Goal: Task Accomplishment & Management: Complete application form

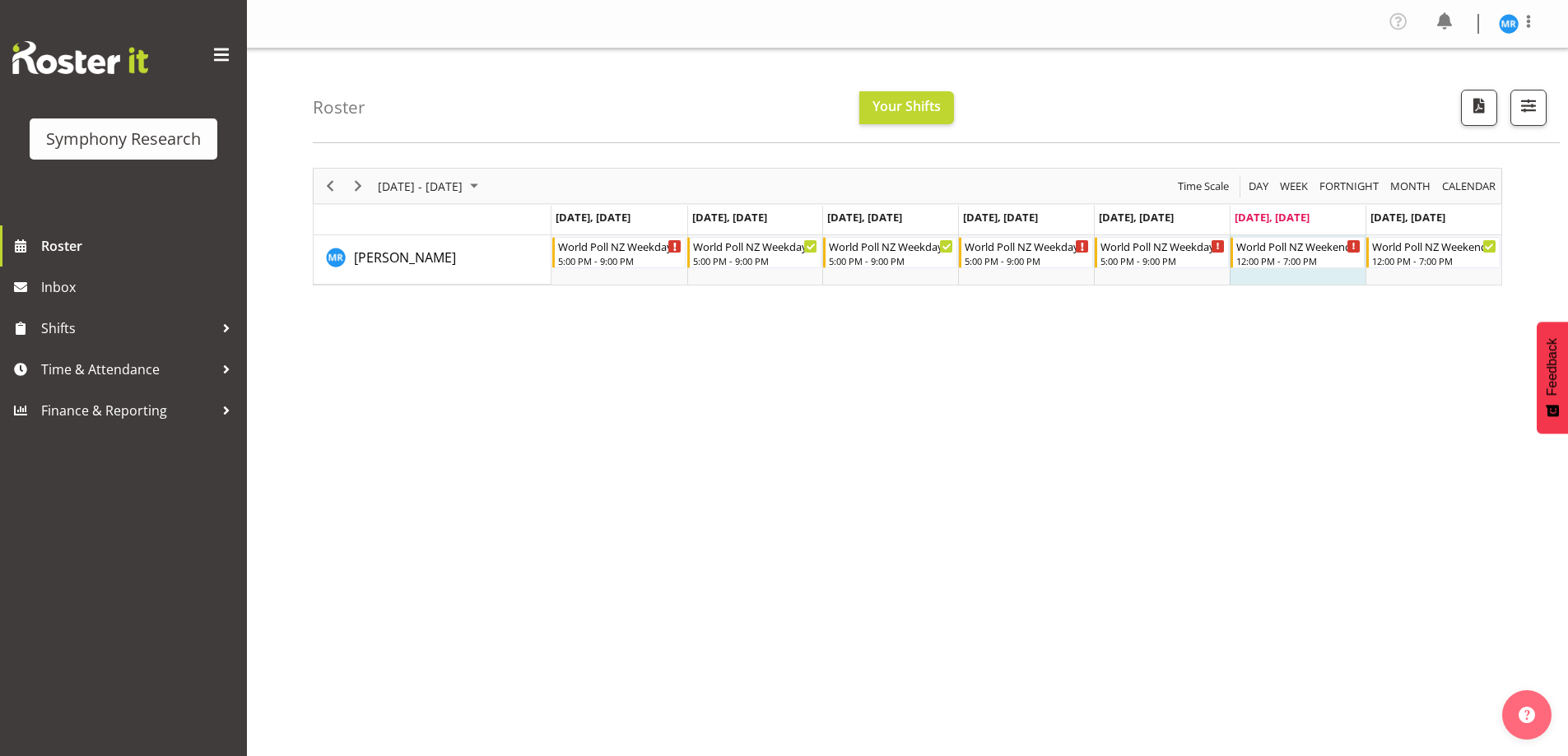
click at [299, 399] on div "Roster Your Shifts All Locations Clear MM Symphony Select All Deselect All All …" at bounding box center [908, 430] width 1322 height 765
click at [1327, 437] on div "September 01 - 07, 2025 Today Day Week Fortnight Month calendar Month Agenda Ti…" at bounding box center [941, 484] width 1256 height 659
click at [157, 366] on span "Time & Attendance" at bounding box center [128, 369] width 173 height 25
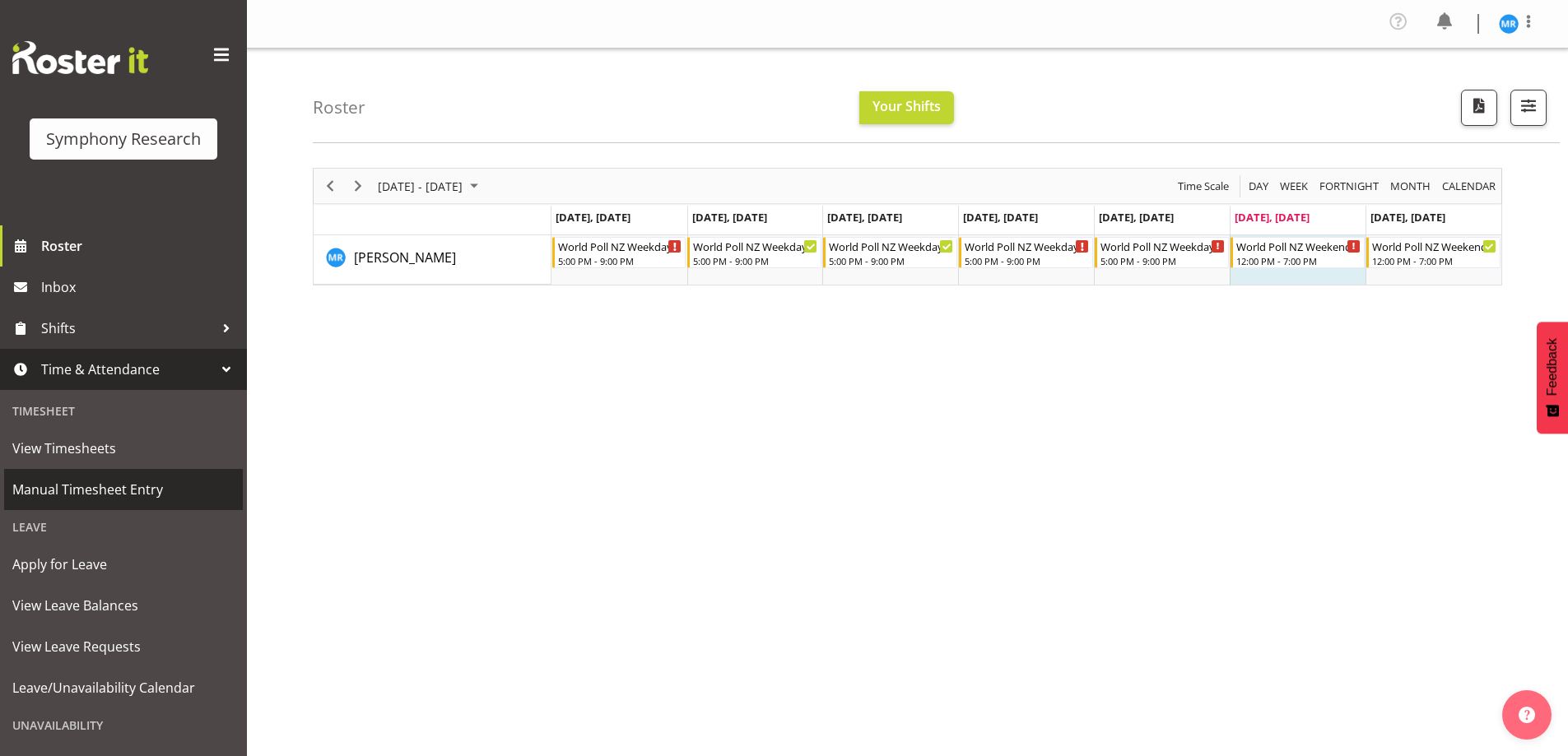
click at [149, 483] on span "Manual Timesheet Entry" at bounding box center [124, 489] width 223 height 25
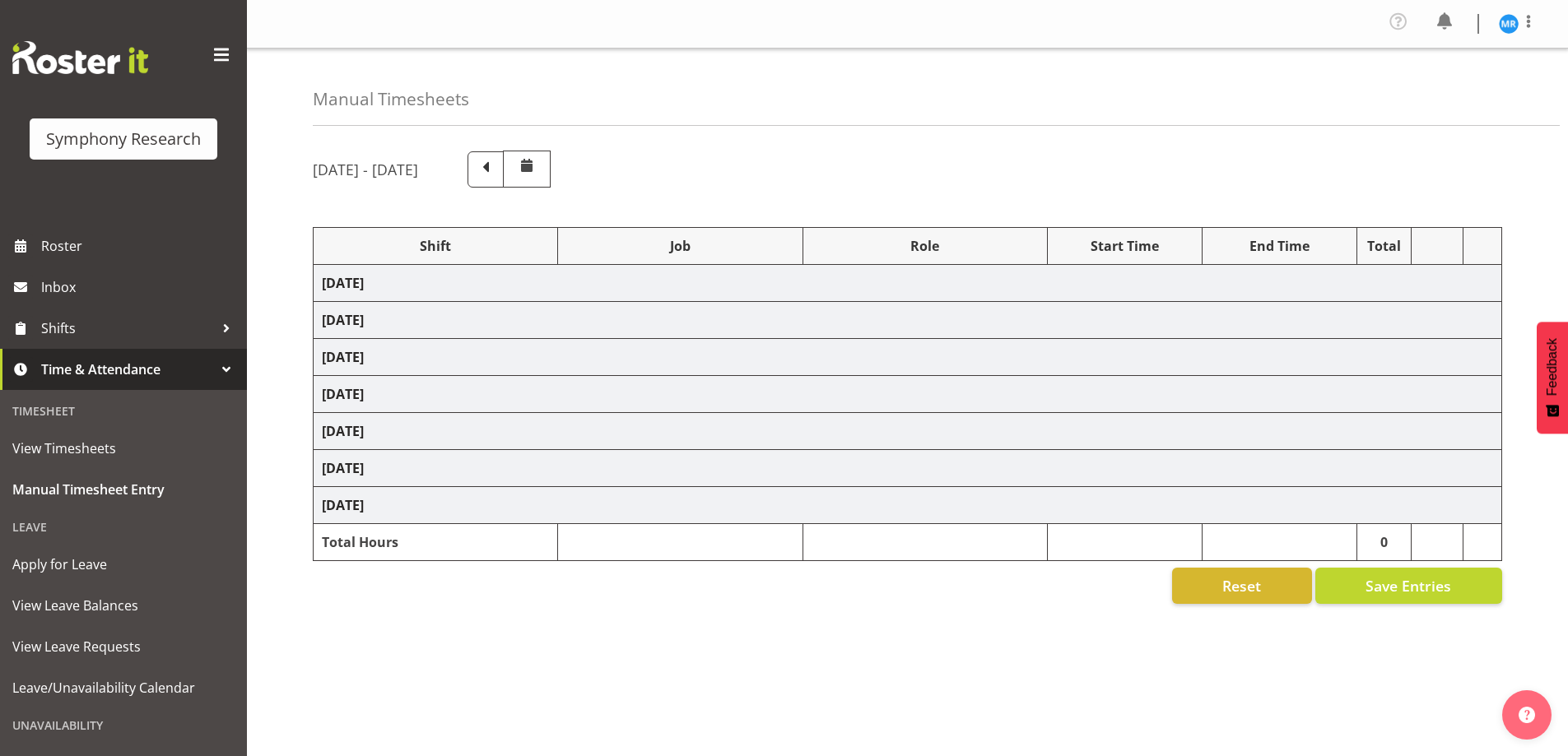
select select "48116"
select select "10527"
select select "47"
select select "48116"
select select "10527"
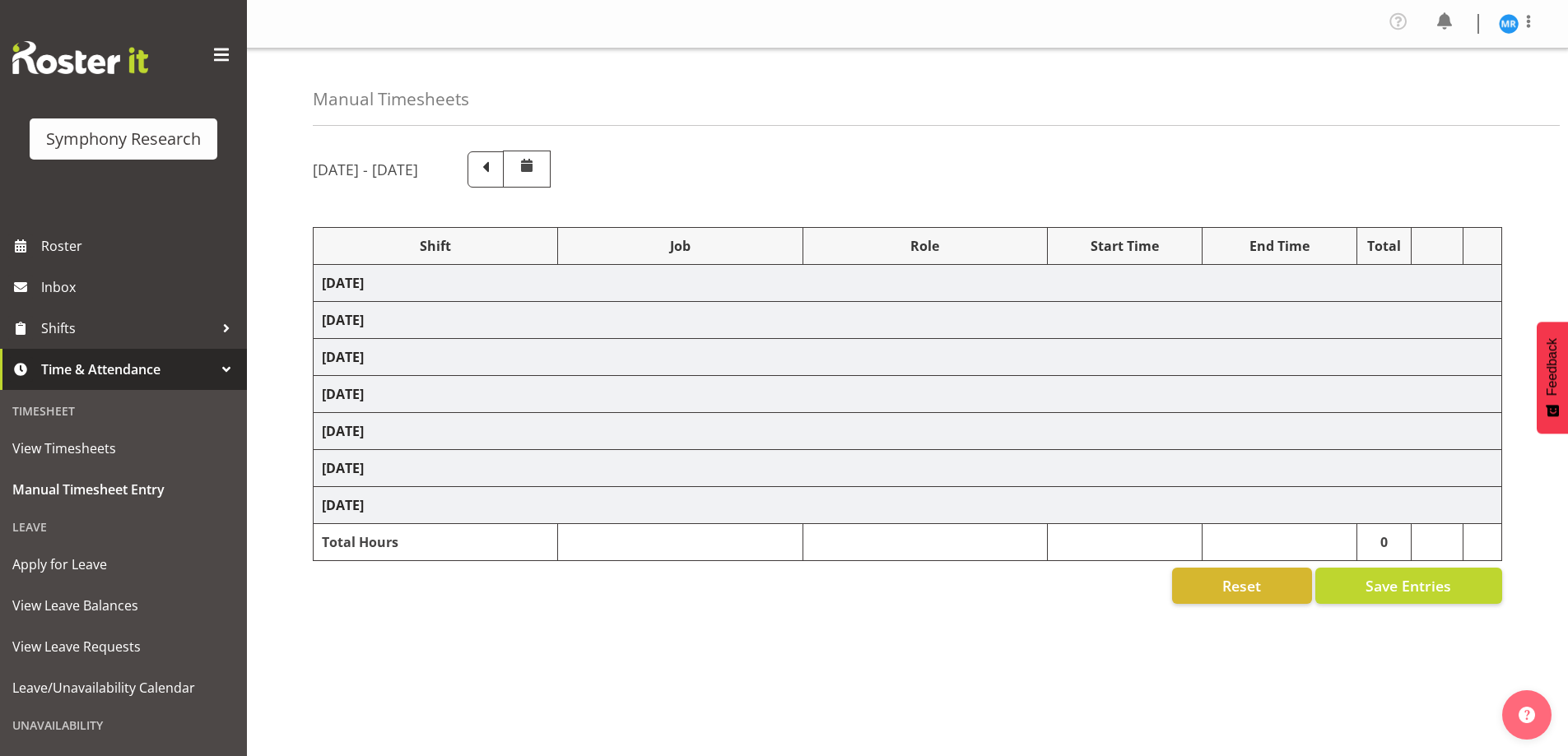
select select "47"
select select "48116"
select select "10527"
select select "47"
select select "48116"
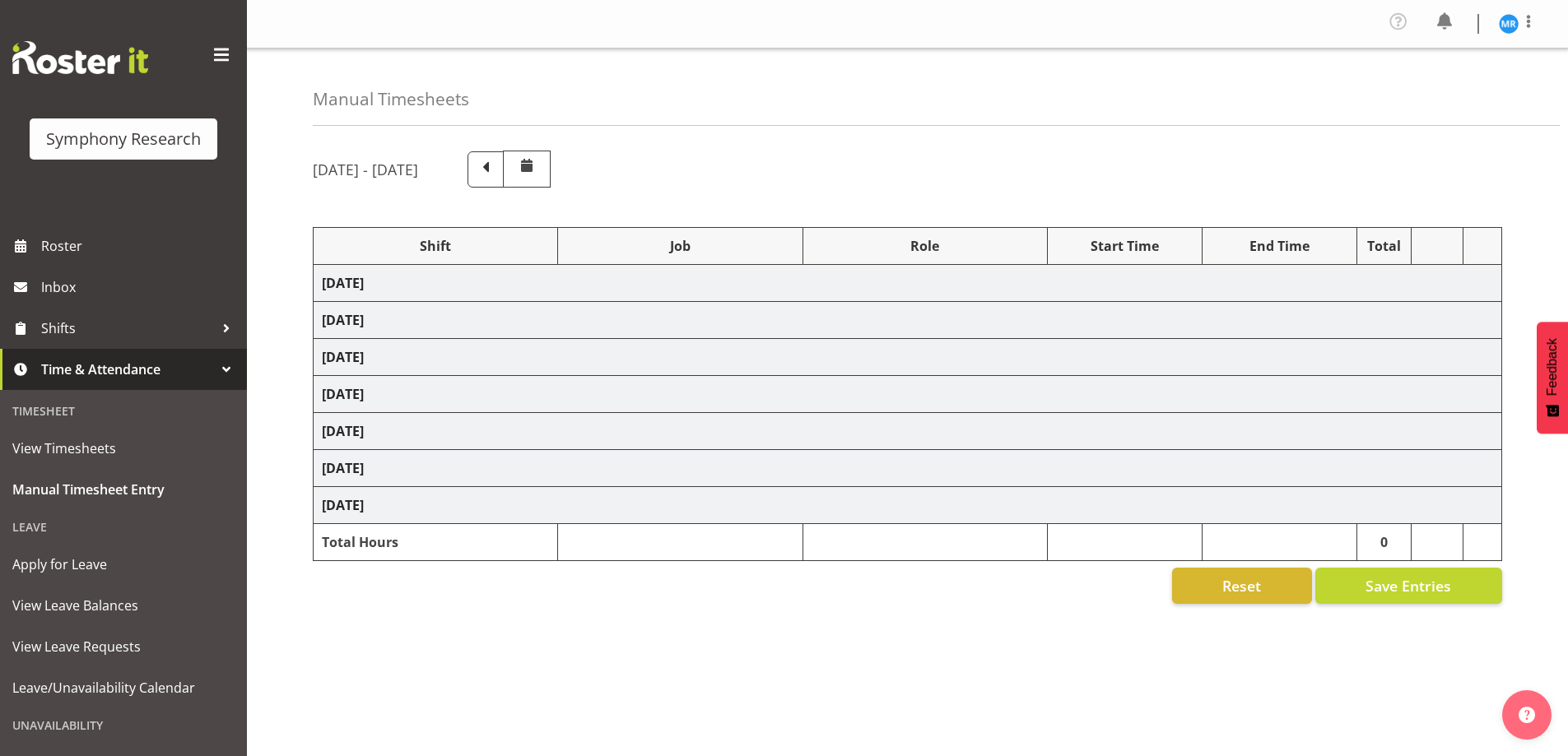
select select "10527"
select select "47"
select select "48116"
select select "10527"
select select "47"
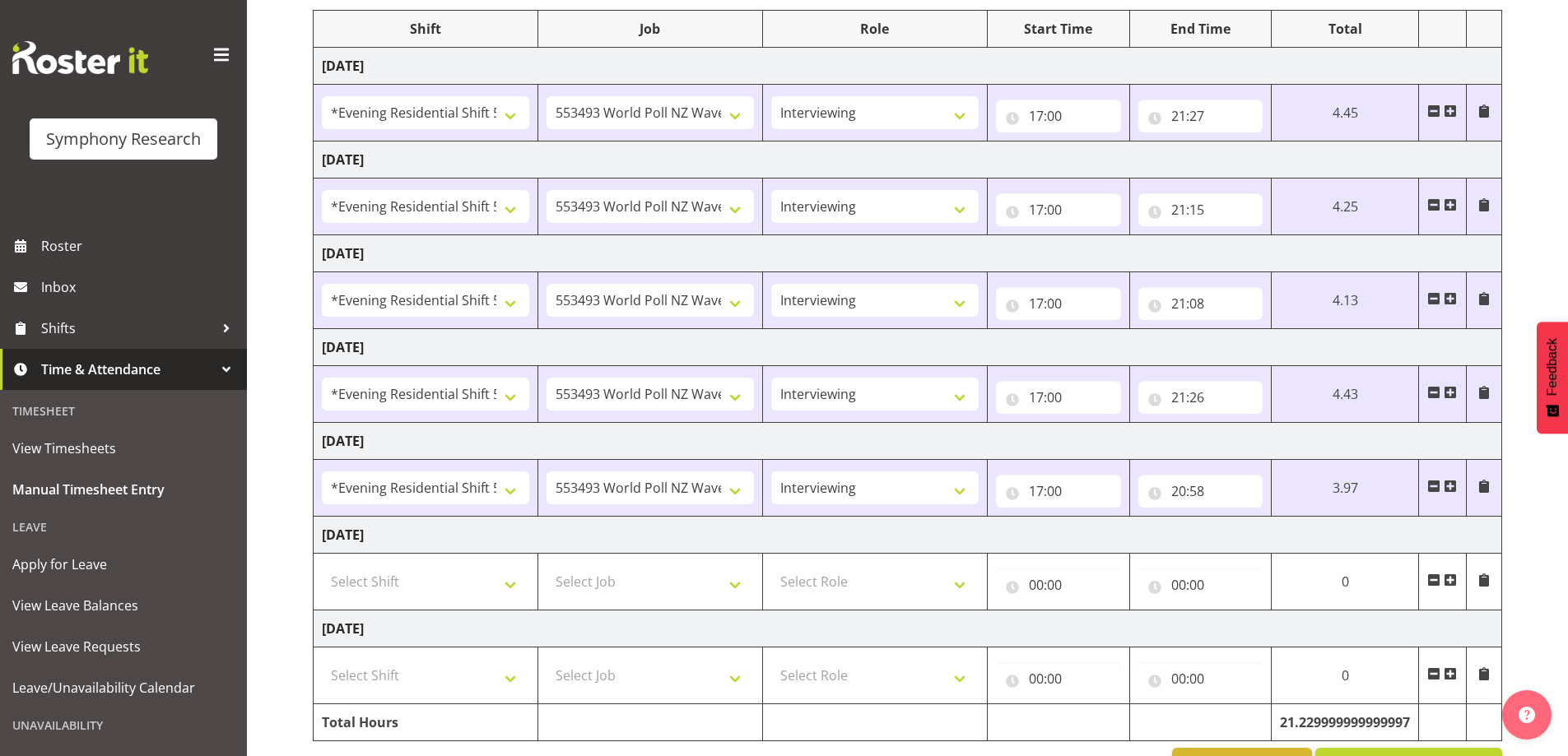
scroll to position [247, 0]
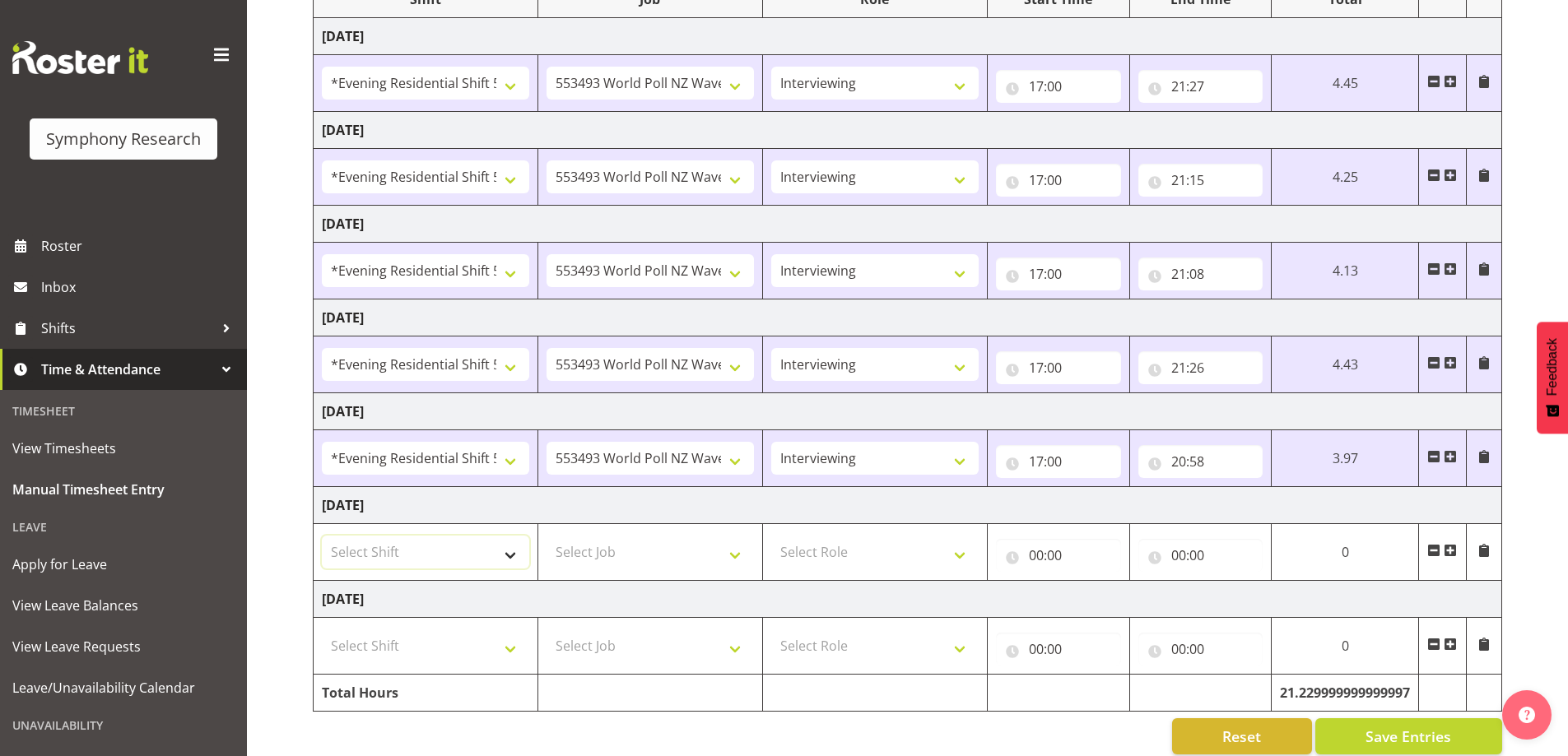
click at [509, 560] on select "Select Shift !!Weekend Residential (Roster IT Shift Label) *Business 9/10am ~ 4…" at bounding box center [425, 551] width 208 height 32
select select "17154"
click at [322, 536] on select "Select Shift !!Weekend Residential (Roster IT Shift Label) *Business 9/10am ~ 4…" at bounding box center [425, 551] width 208 height 32
click at [736, 565] on select "Select Job 550060 IF Admin 553492 World Poll Aus Wave 2 Main 2025 553493 World …" at bounding box center [650, 551] width 208 height 32
click at [704, 560] on select "Select Job 550060 IF Admin 553492 World Poll Aus Wave 2 Main 2025 553493 World …" at bounding box center [650, 551] width 208 height 32
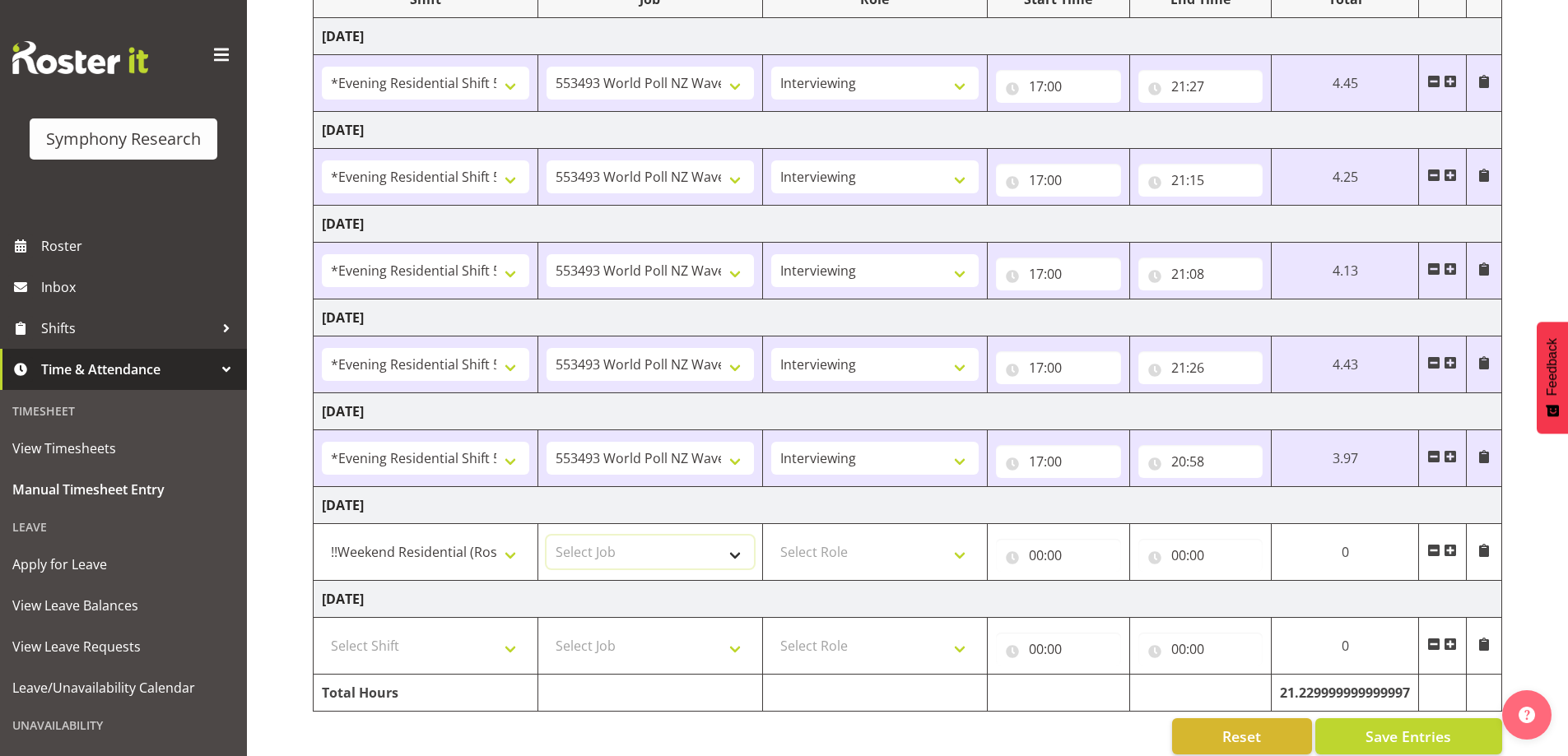
select select "10587"
click at [547, 536] on select "Select Job 550060 IF Admin 553492 World Poll Aus Wave 2 Main 2025 553493 World …" at bounding box center [650, 551] width 208 height 32
click at [946, 568] on select "Select Role Briefing Interviewing" at bounding box center [875, 551] width 208 height 32
select select "47"
click at [771, 536] on select "Select Role Briefing Interviewing" at bounding box center [875, 551] width 208 height 32
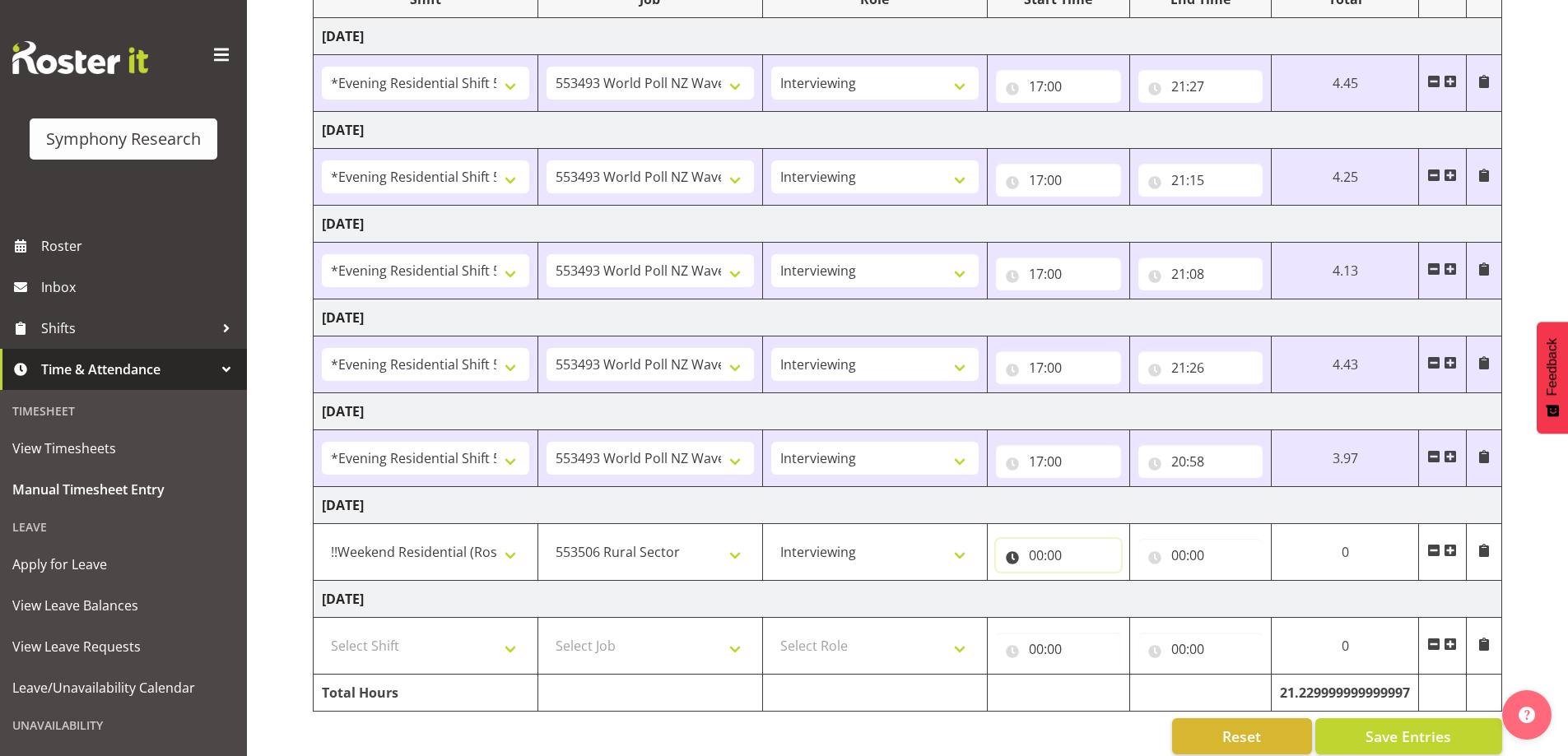
click at [1055, 557] on input "00:00" at bounding box center [1058, 554] width 125 height 32
click at [1101, 597] on select "00 01 02 03 04 05 06 07 08 09 10 11 12 13 14 15 16 17 18 19 20 21 22 23" at bounding box center [1109, 598] width 37 height 32
select select "12"
click at [1127, 582] on select "00 01 02 03 04 05 06 07 08 09 10 11 12 13 14 15 16 17 18 19 20 21 22 23" at bounding box center [1109, 598] width 37 height 32
type input "12:00"
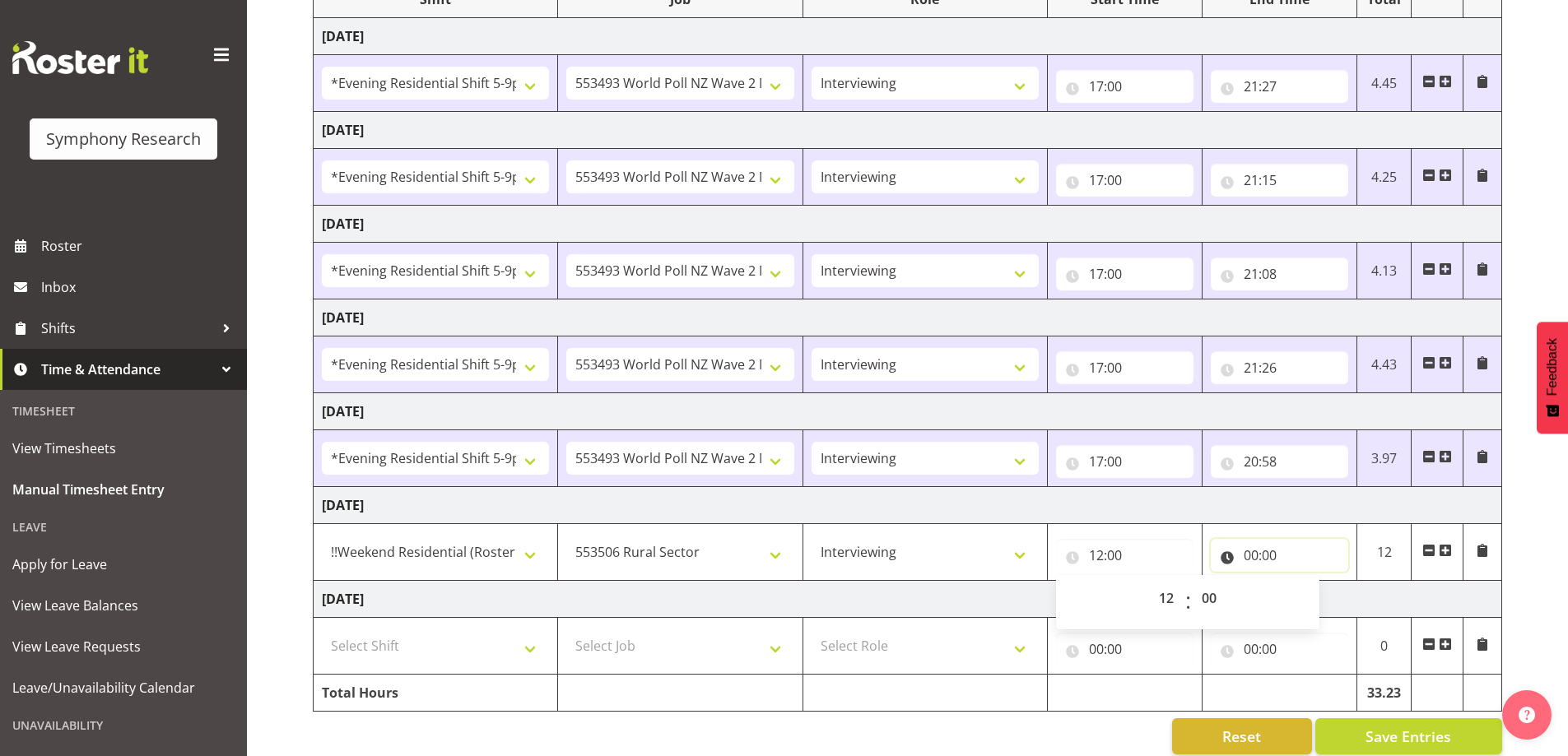
click at [1252, 550] on input "00:00" at bounding box center [1280, 554] width 138 height 32
click at [1317, 594] on select "00 01 02 03 04 05 06 07 08 09 10 11 12 13 14 15 16 17 18 19 20 21 22 23" at bounding box center [1324, 598] width 37 height 32
click at [1316, 600] on select "00 01 02 03 04 05 06 07 08 09 10 11 12 13 14 15 16 17 18 19 20 21 22 23" at bounding box center [1324, 598] width 37 height 32
select select "19"
click at [1305, 582] on select "00 01 02 03 04 05 06 07 08 09 10 11 12 13 14 15 16 17 18 19 20 21 22 23" at bounding box center [1324, 598] width 37 height 32
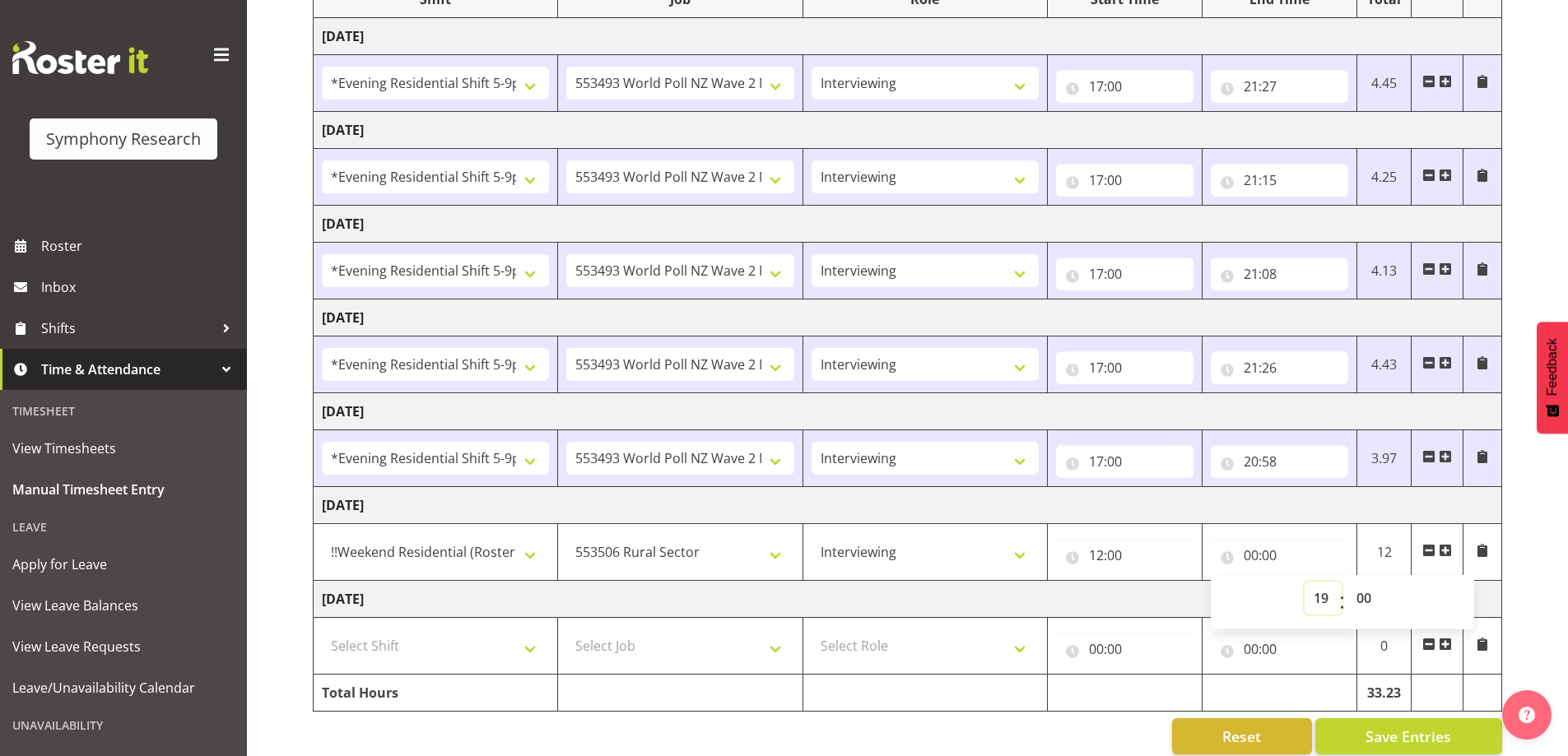
type input "19:00"
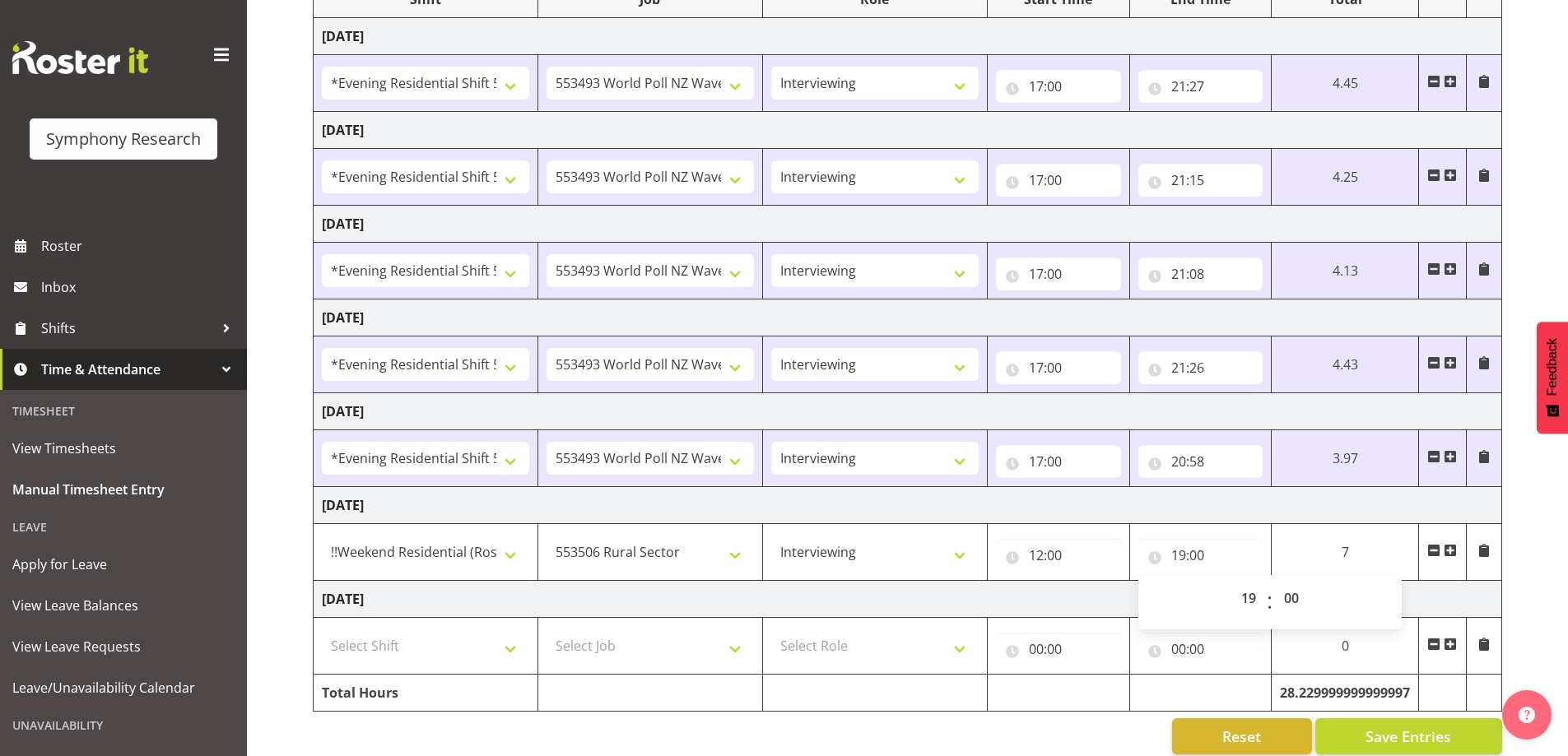
click at [1535, 536] on div "[DATE] - [DATE] Shift Job Role Start Time End Time Total [DATE] !!Weekend Resid…" at bounding box center [941, 329] width 1256 height 875
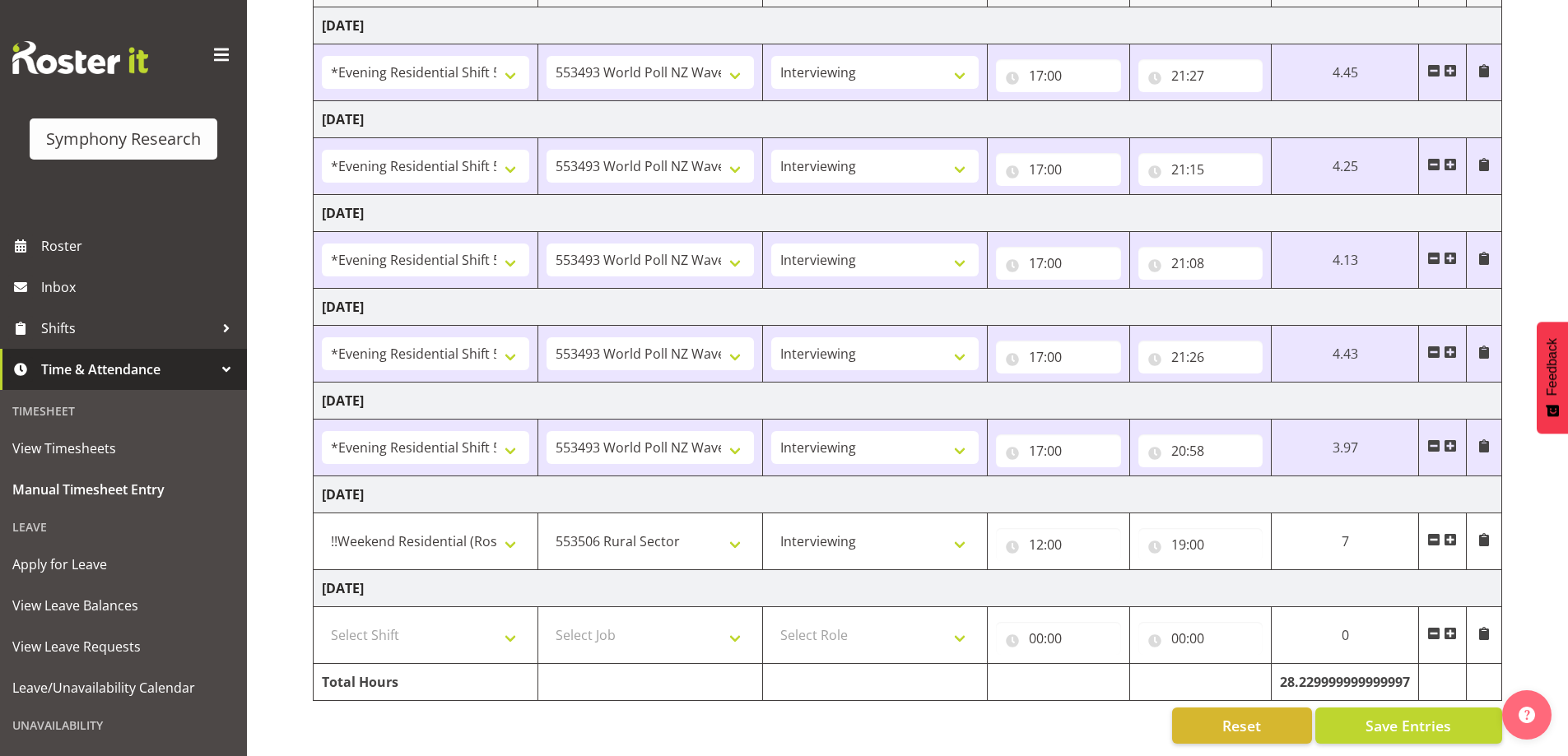
scroll to position [270, 0]
click at [1410, 715] on span "Save Entries" at bounding box center [1408, 725] width 86 height 22
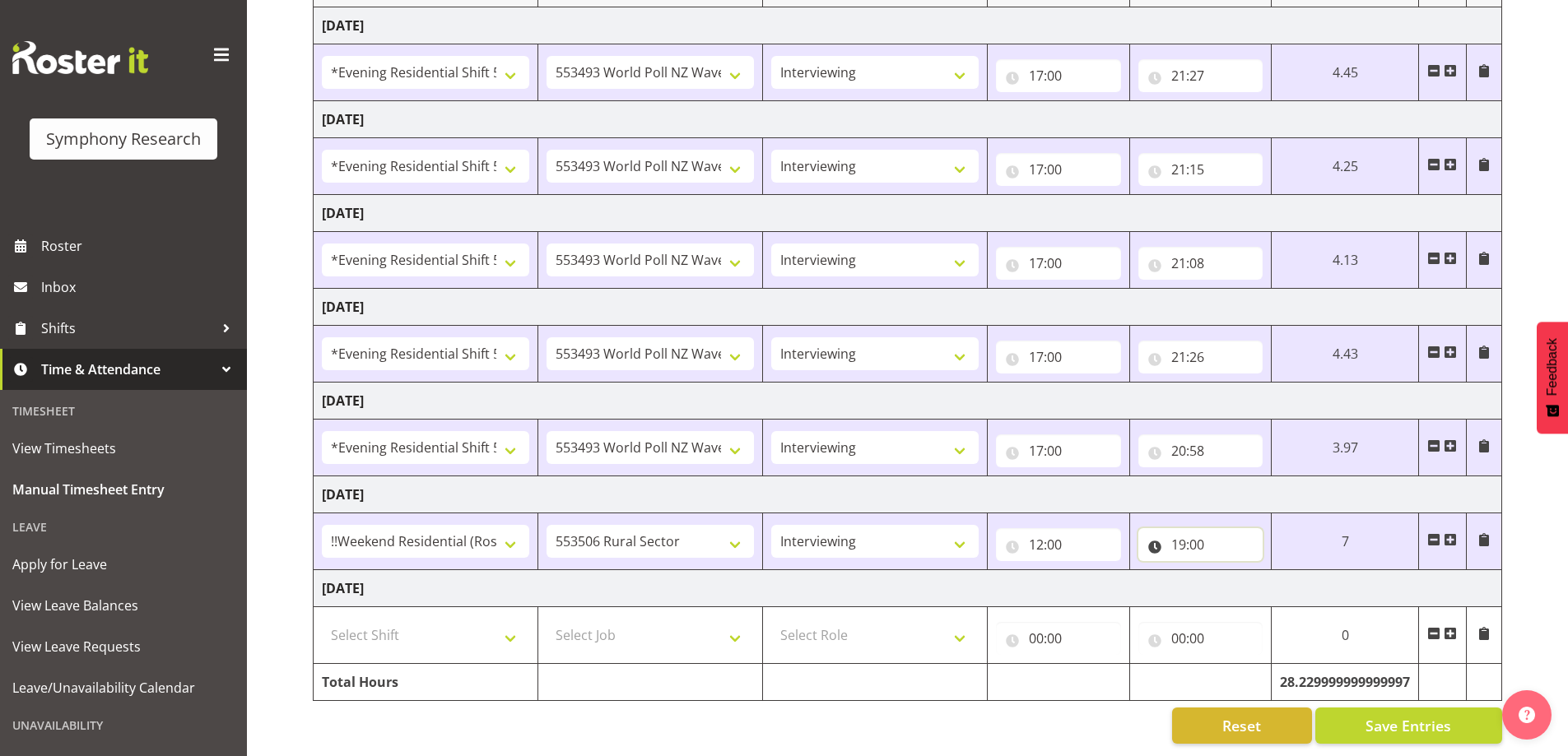
click at [1193, 536] on input "19:00" at bounding box center [1201, 544] width 125 height 32
click at [1247, 571] on select "00 01 02 03 04 05 06 07 08 09 10 11 12 13 14 15 16 17 18 19 20 21 22 23" at bounding box center [1251, 587] width 37 height 32
select select "18"
click at [1232, 571] on select "00 01 02 03 04 05 06 07 08 09 10 11 12 13 14 15 16 17 18 19 20 21 22 23" at bounding box center [1251, 587] width 37 height 32
type input "18:00"
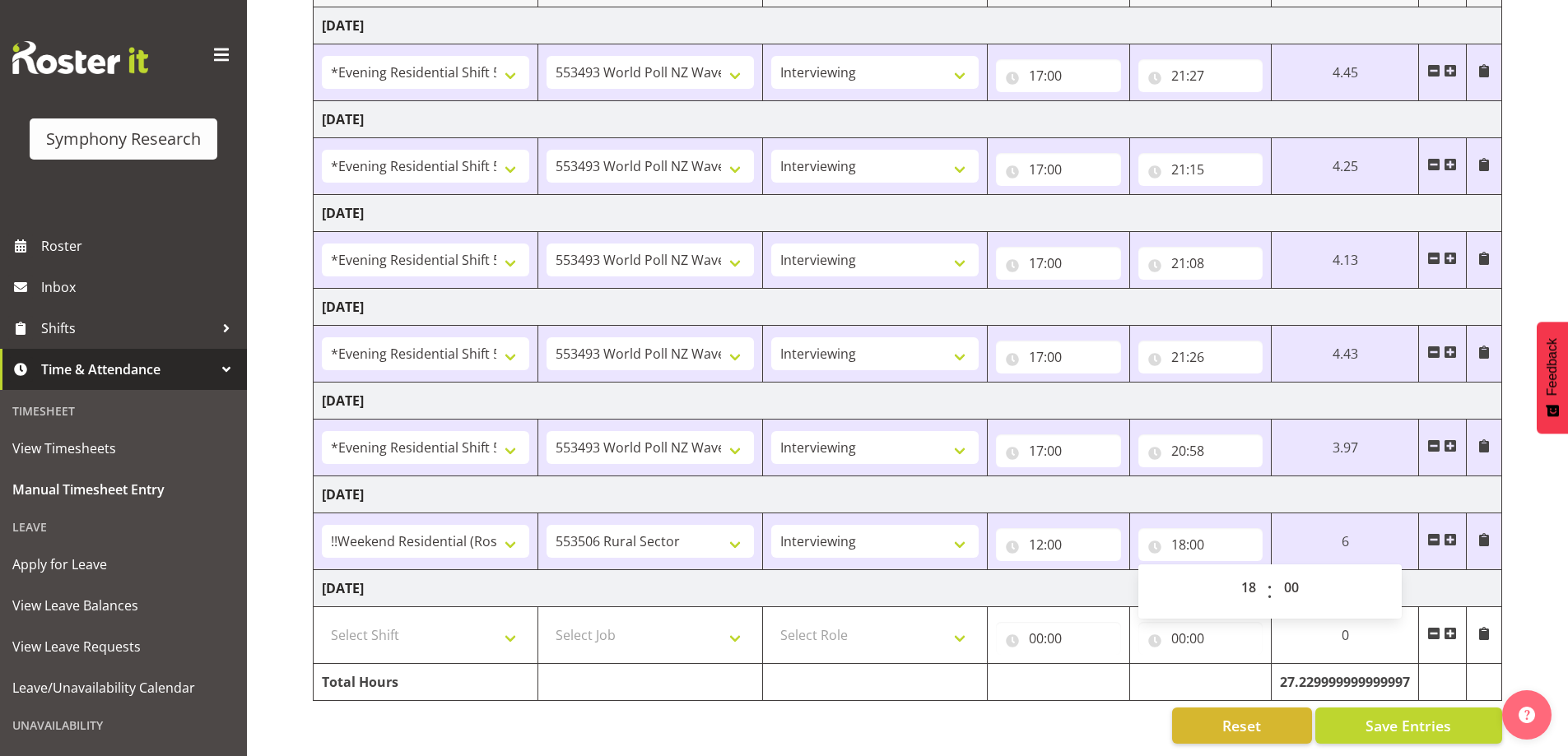
click at [1301, 620] on td "0" at bounding box center [1345, 636] width 148 height 57
click at [1190, 539] on input "18:00" at bounding box center [1201, 544] width 125 height 32
click at [1291, 573] on select "00 01 02 03 04 05 06 07 08 09 10 11 12 13 14 15 16 17 18 19 20 21 22 23 24 25 2…" at bounding box center [1294, 587] width 37 height 32
select select "30"
click at [1275, 571] on select "00 01 02 03 04 05 06 07 08 09 10 11 12 13 14 15 16 17 18 19 20 21 22 23 24 25 2…" at bounding box center [1294, 587] width 37 height 32
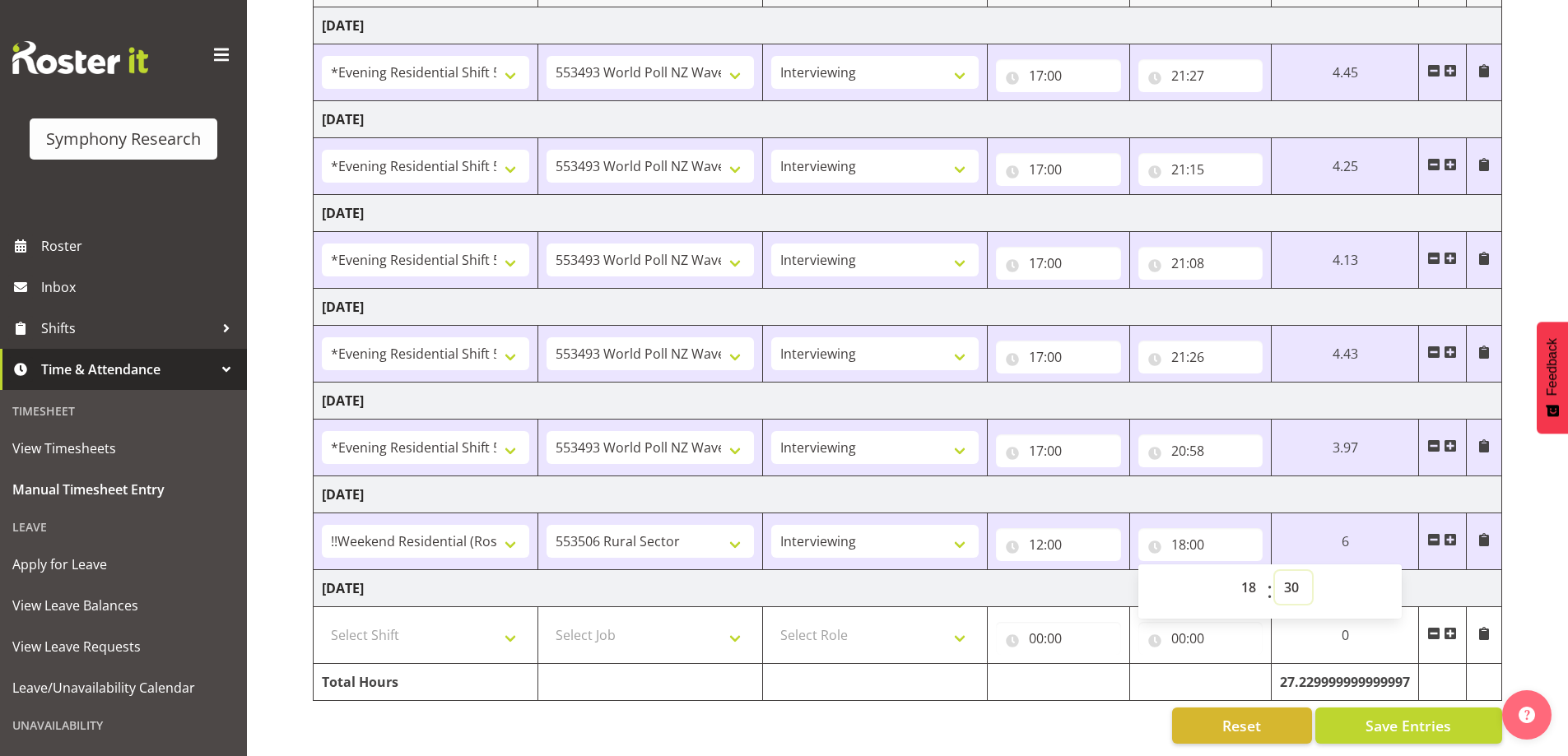
type input "18:30"
click at [1520, 585] on div "[DATE] - [DATE] Shift Job Role Start Time End Time Total [DATE] !!Weekend Resid…" at bounding box center [941, 318] width 1256 height 875
click at [1450, 627] on span at bounding box center [1450, 633] width 13 height 13
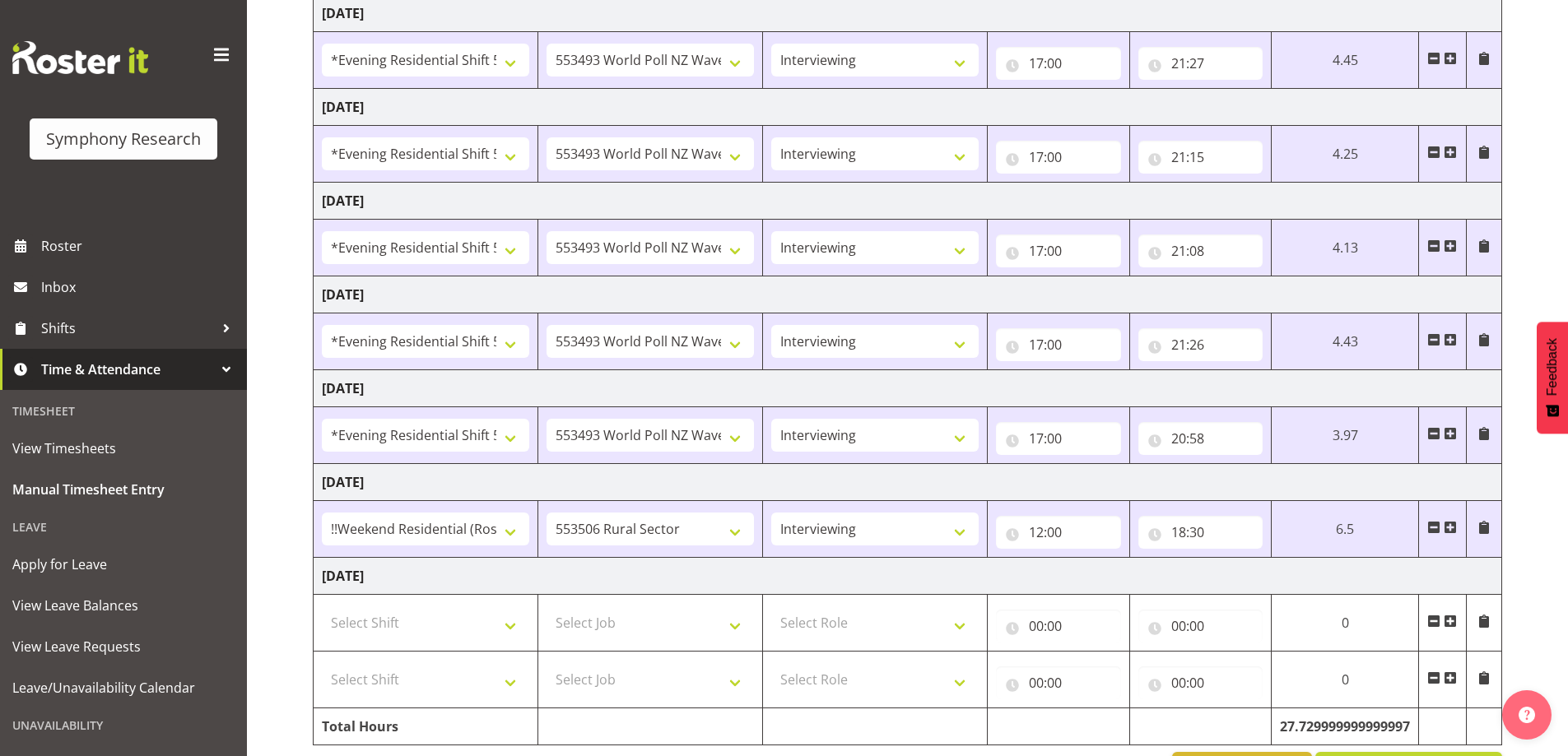
click at [1428, 679] on span at bounding box center [1433, 677] width 13 height 13
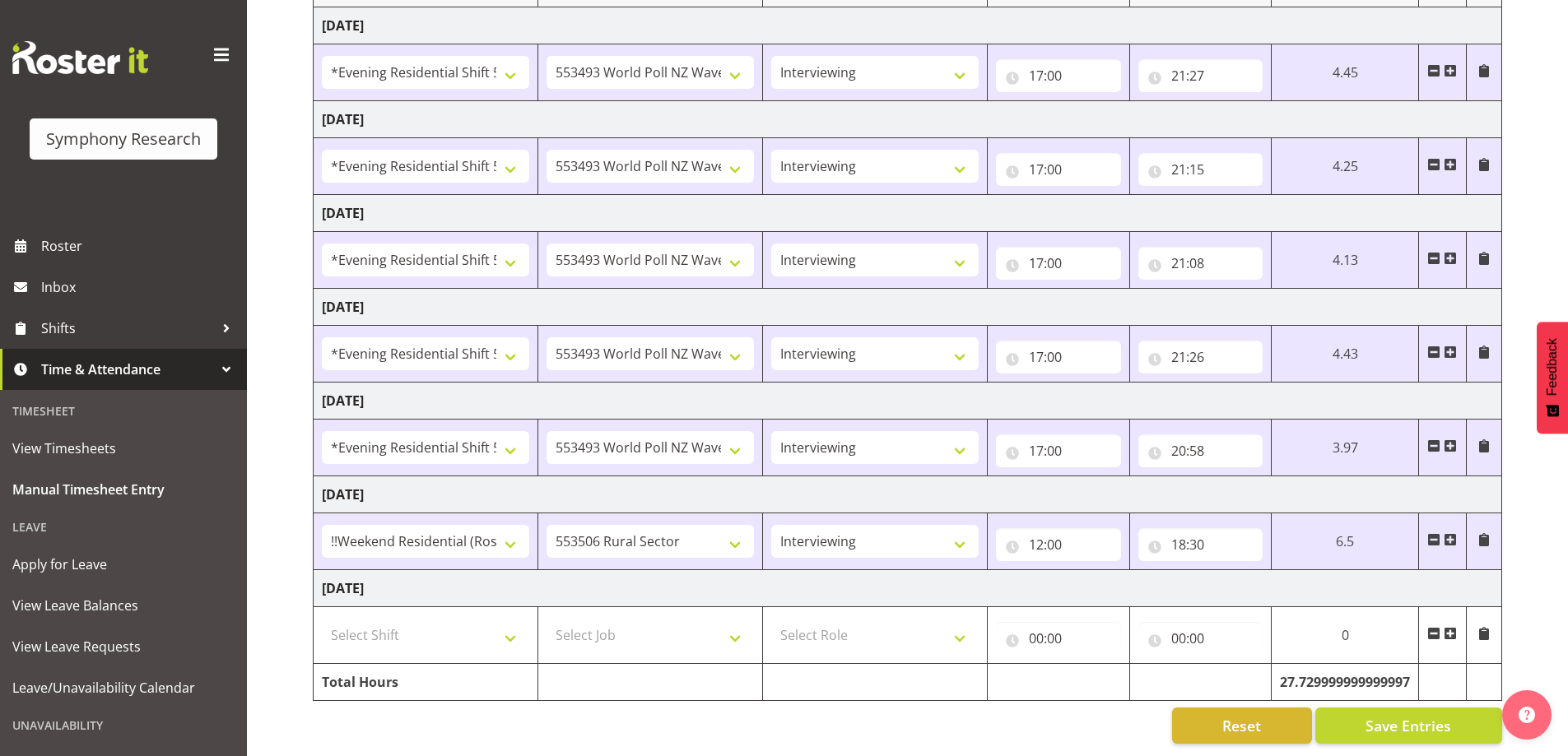
click at [1452, 534] on span at bounding box center [1450, 539] width 13 height 13
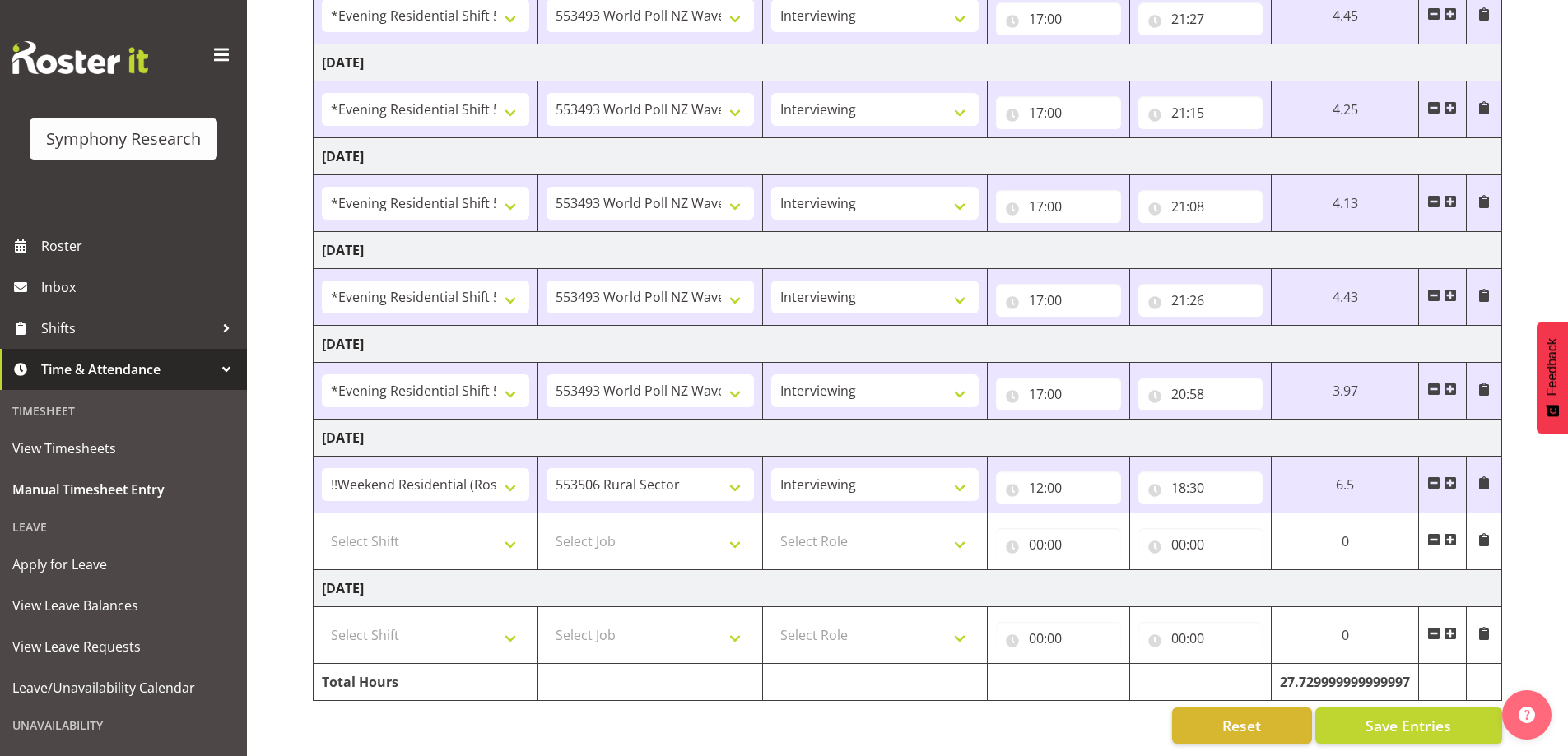
scroll to position [327, 0]
click at [1375, 724] on span "Save Entries" at bounding box center [1408, 725] width 86 height 22
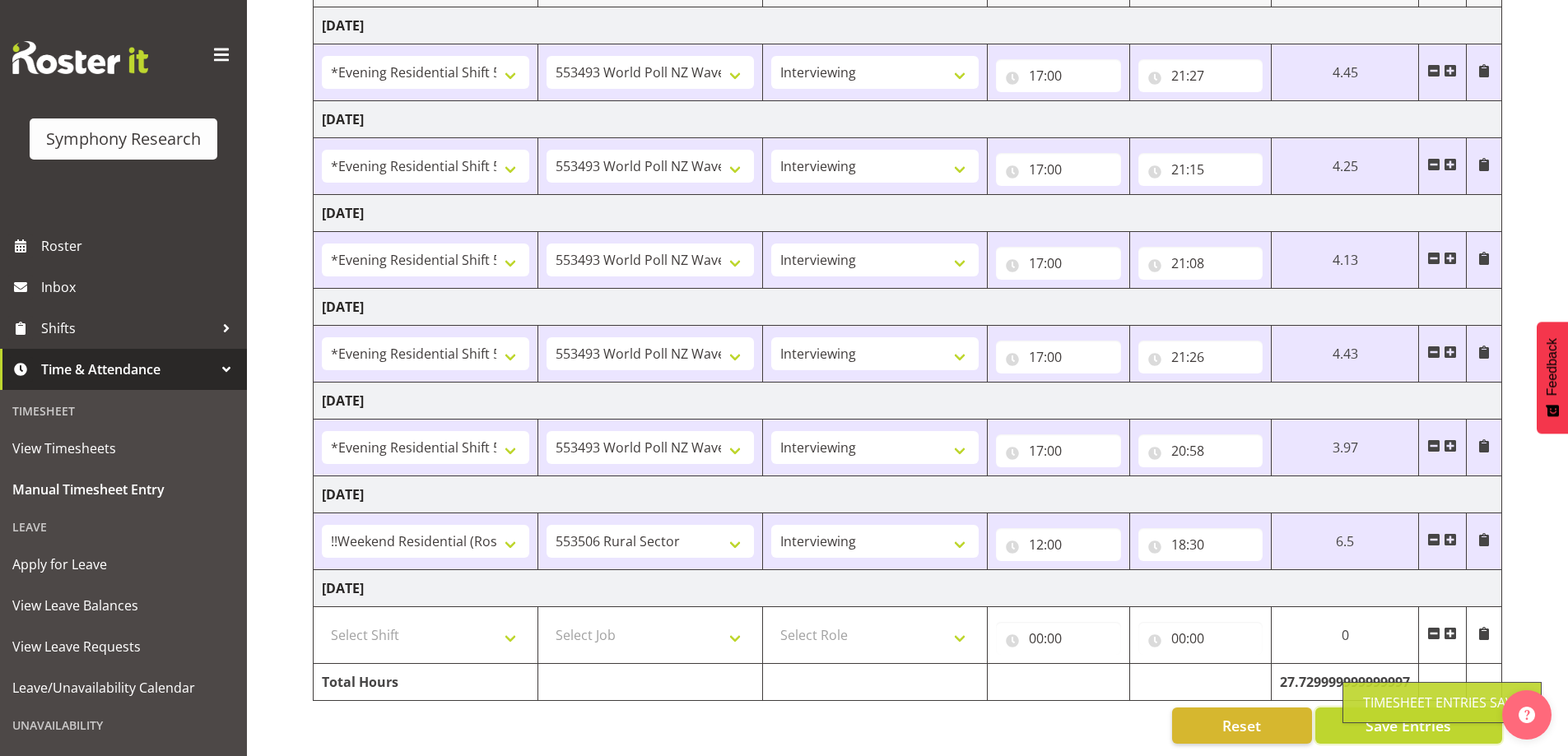
scroll to position [0, 0]
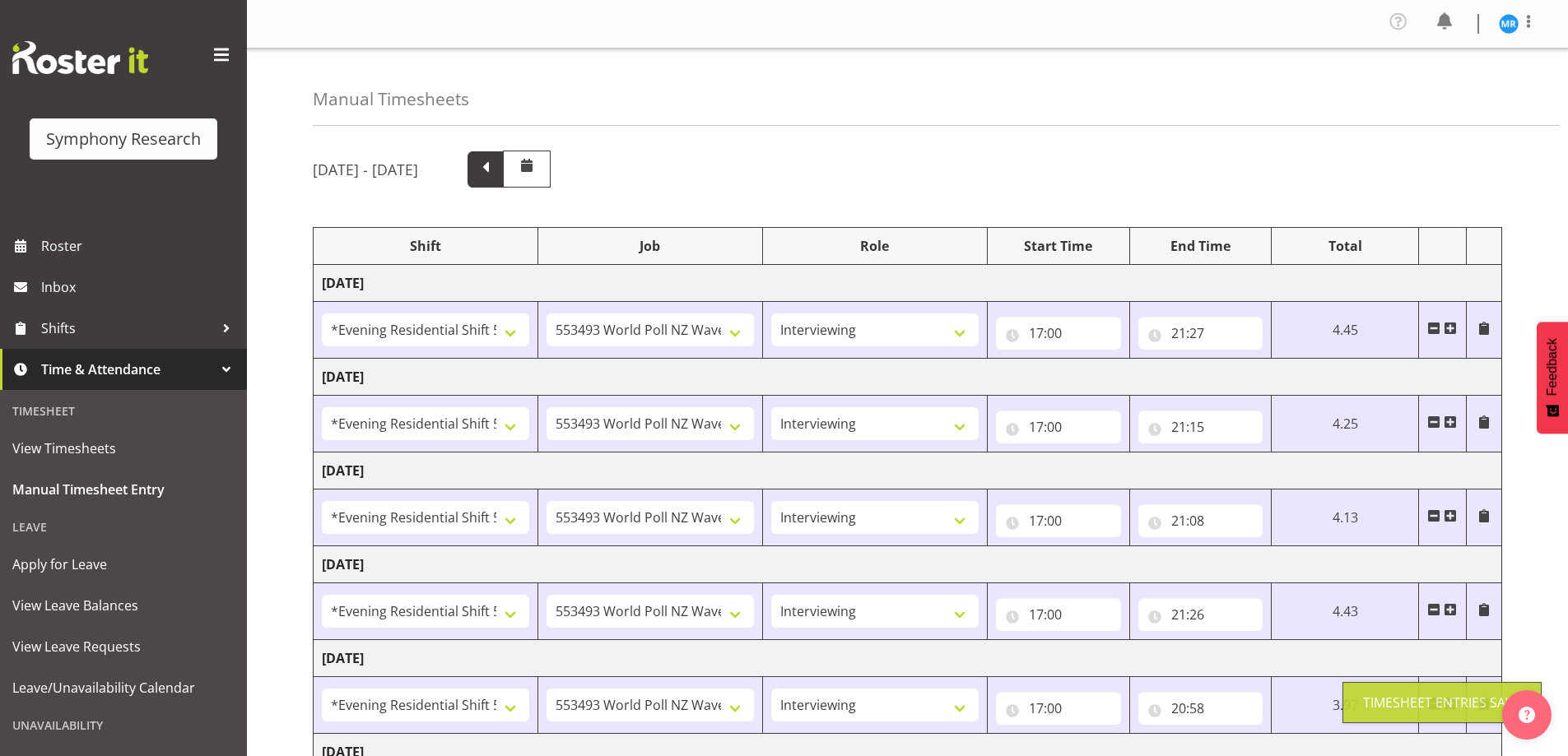
click at [496, 171] on span at bounding box center [486, 168] width 22 height 22
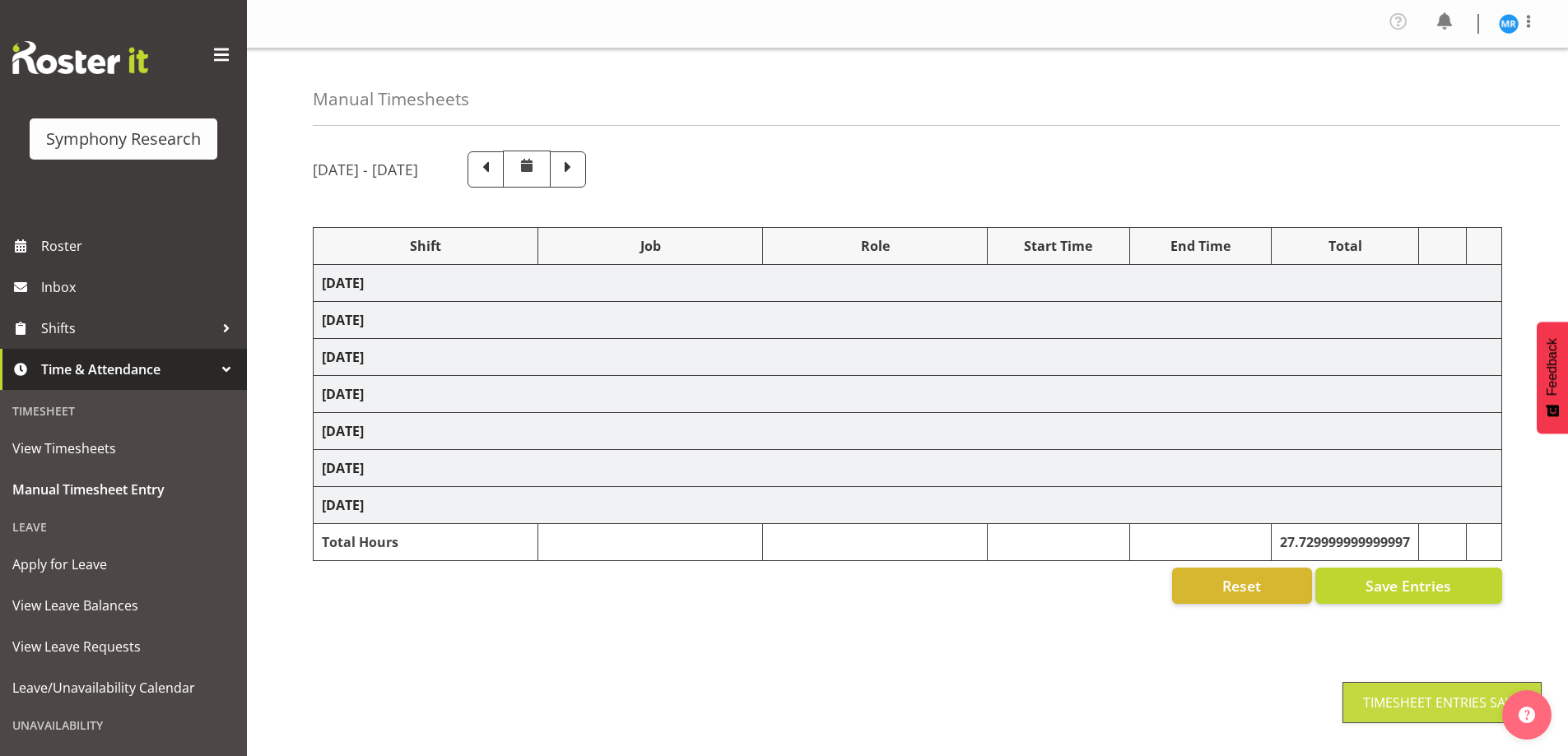
select select
select select "10536"
select select "47"
select select
select select "10536"
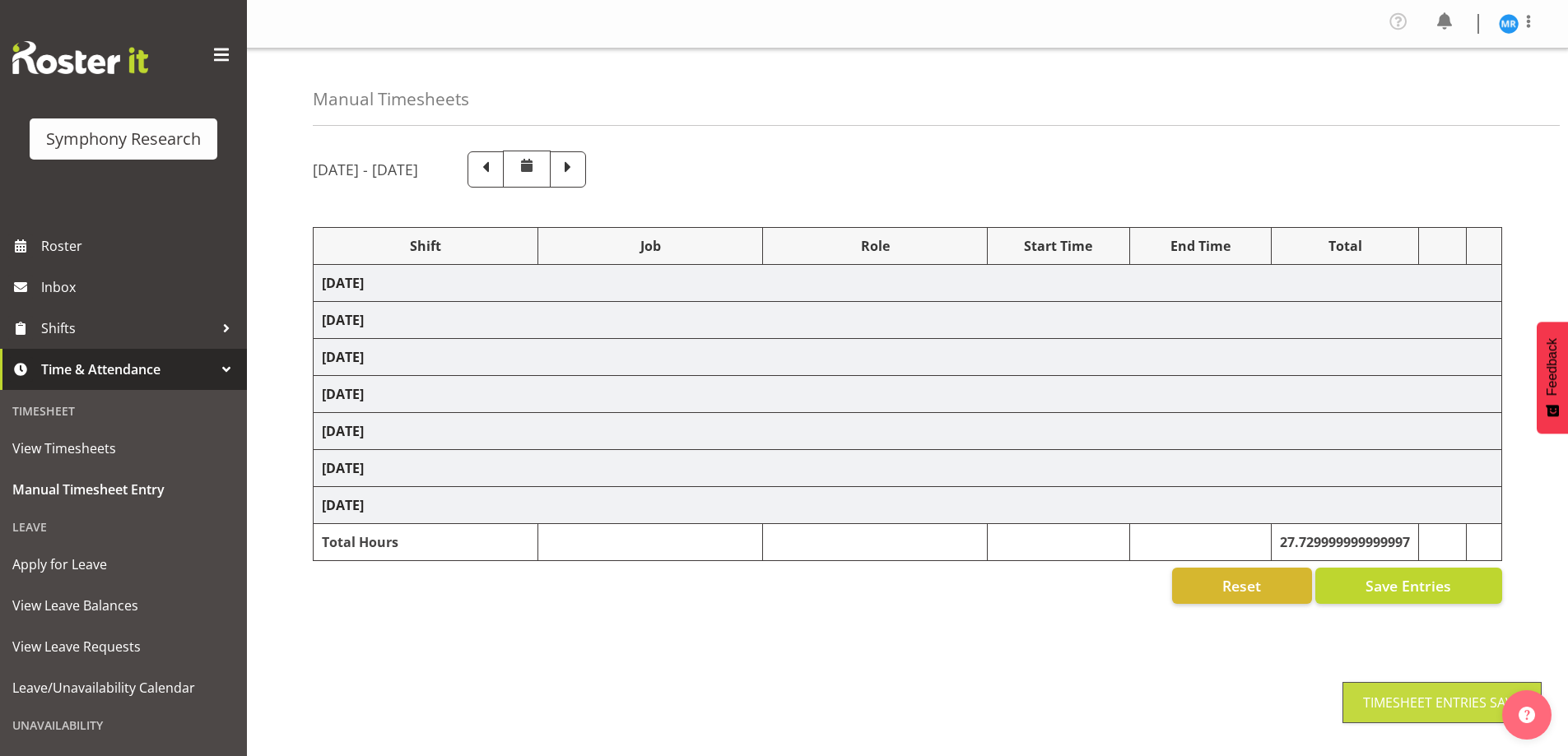
select select "47"
select select "41604"
select select "10527"
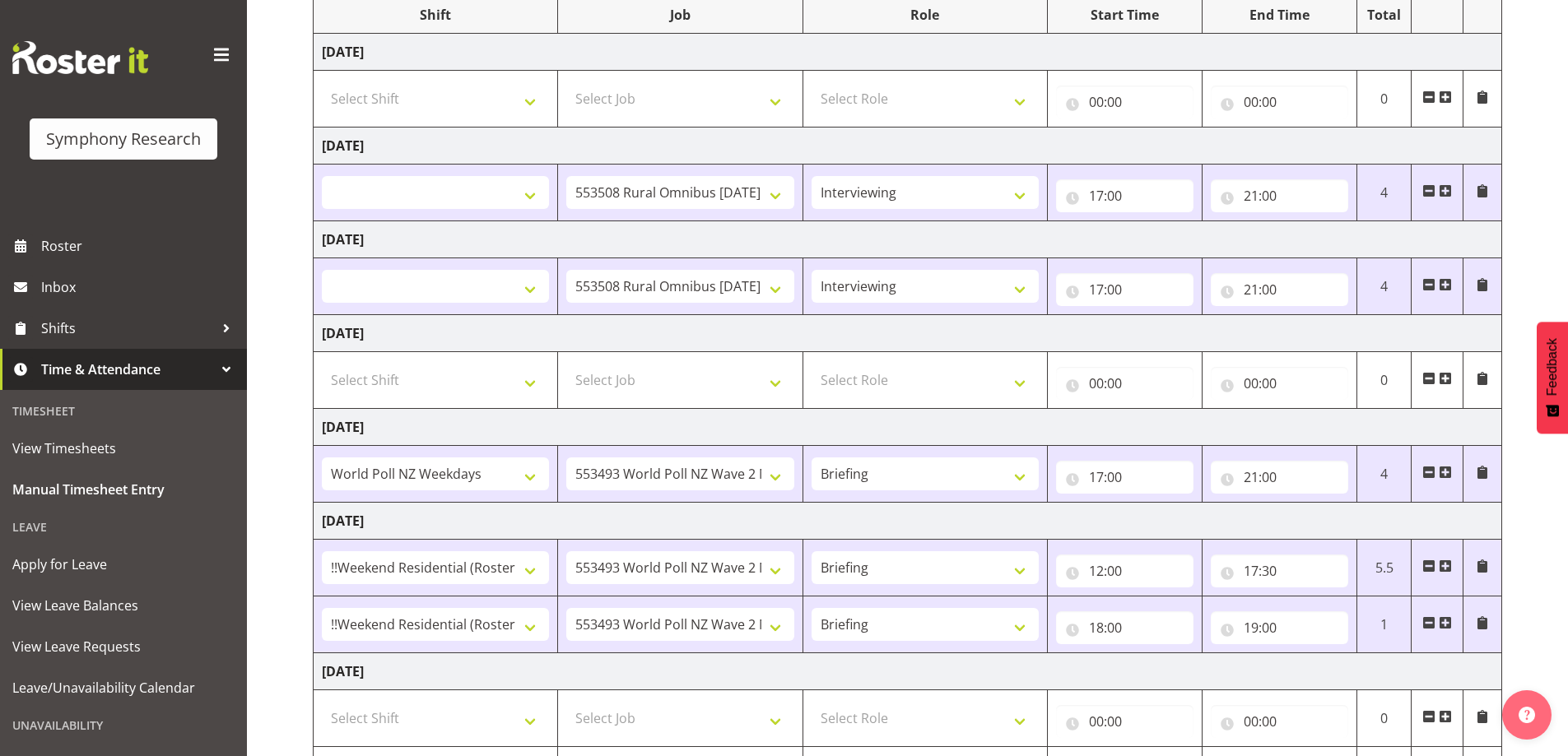
scroll to position [80, 0]
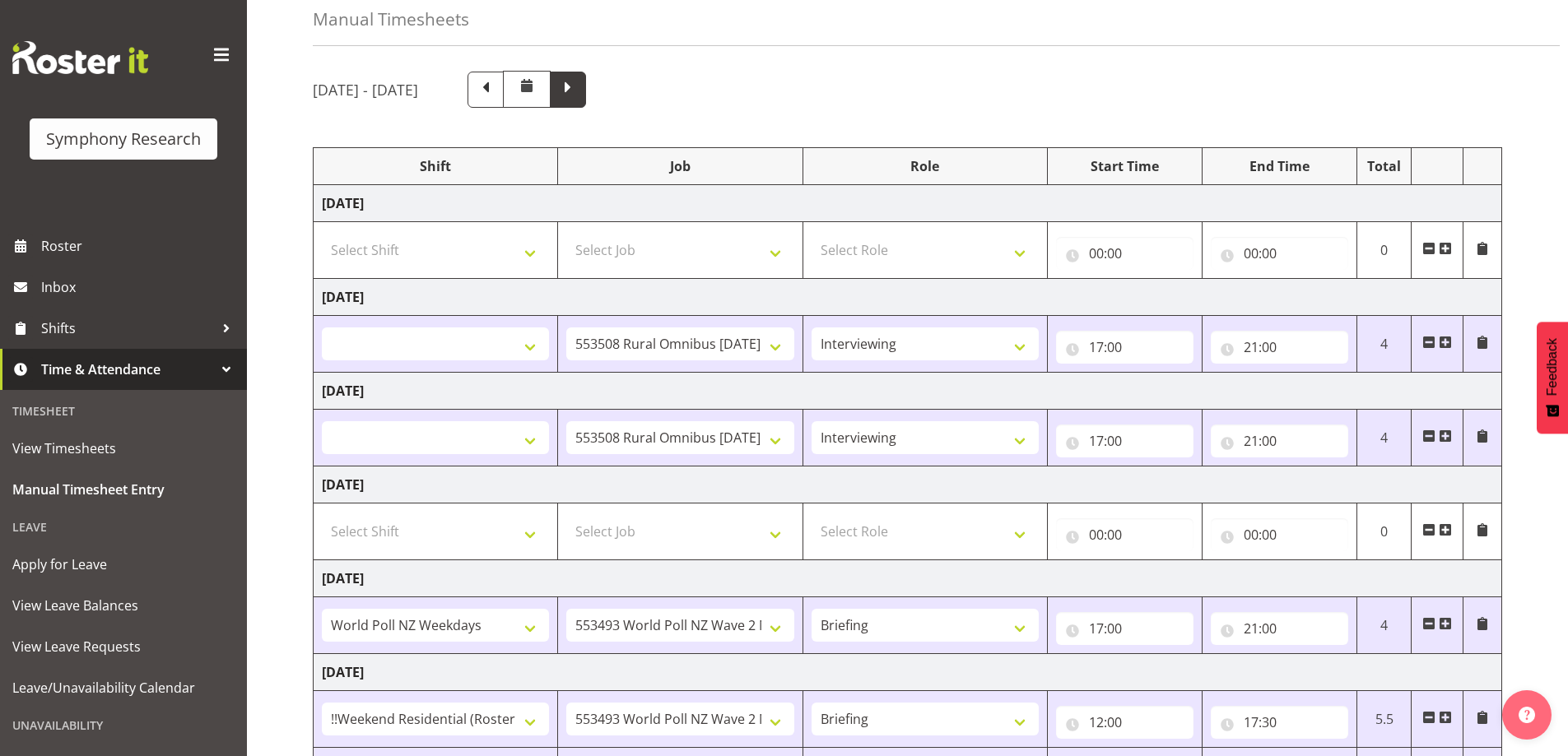
click at [579, 94] on span at bounding box center [568, 89] width 22 height 22
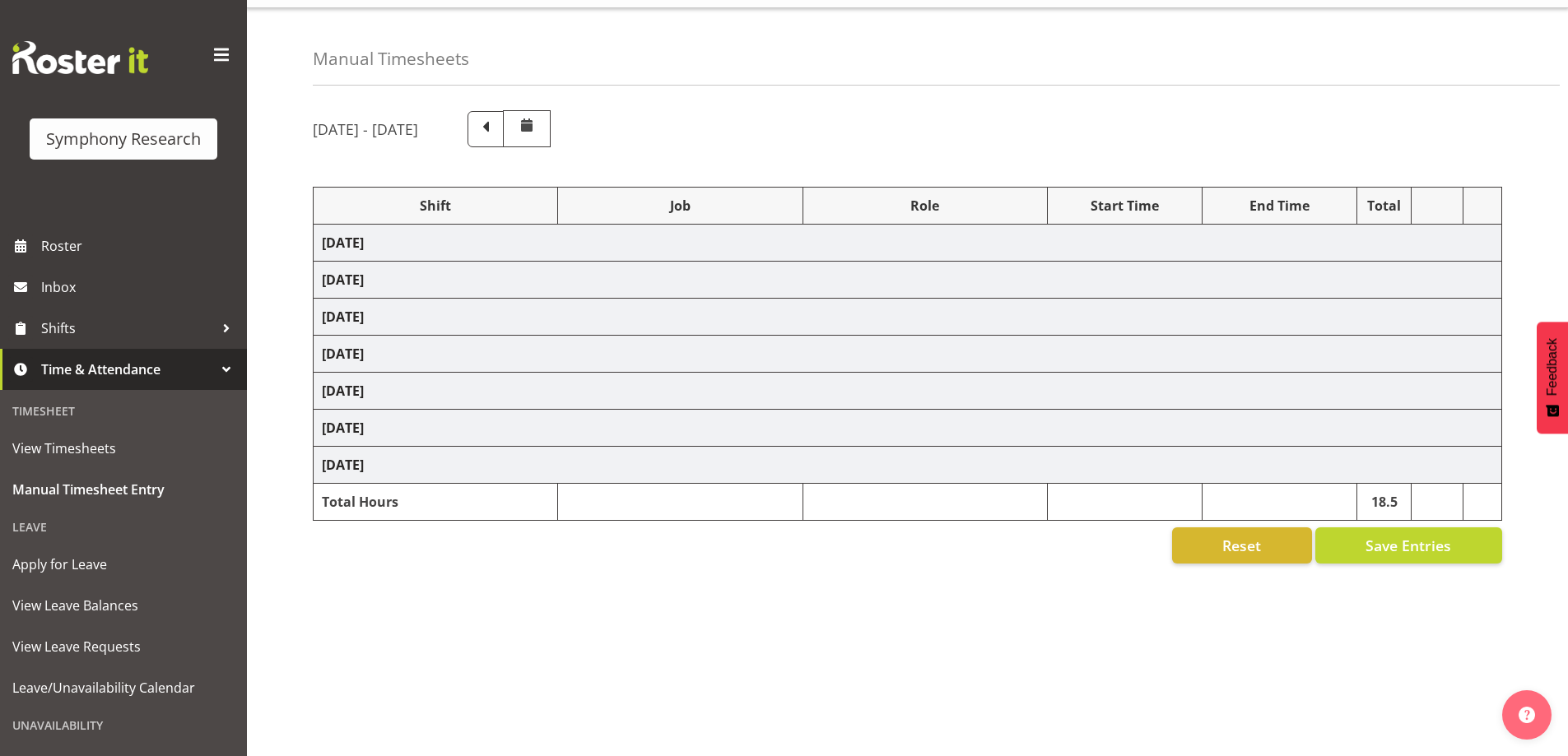
select select "48116"
select select "10527"
select select "47"
select select "48116"
select select "10527"
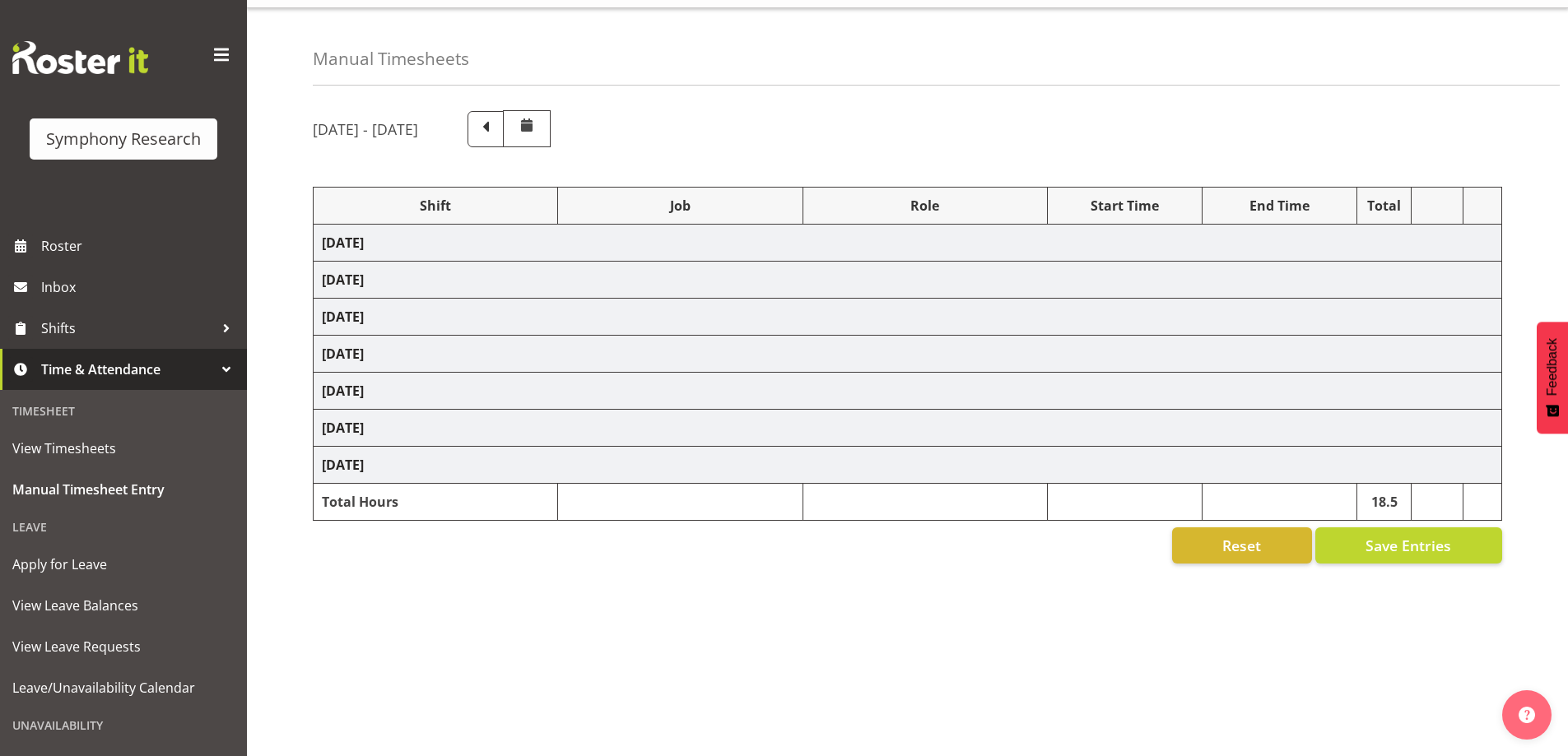
select select "47"
select select "48116"
select select "10527"
select select "47"
select select "48116"
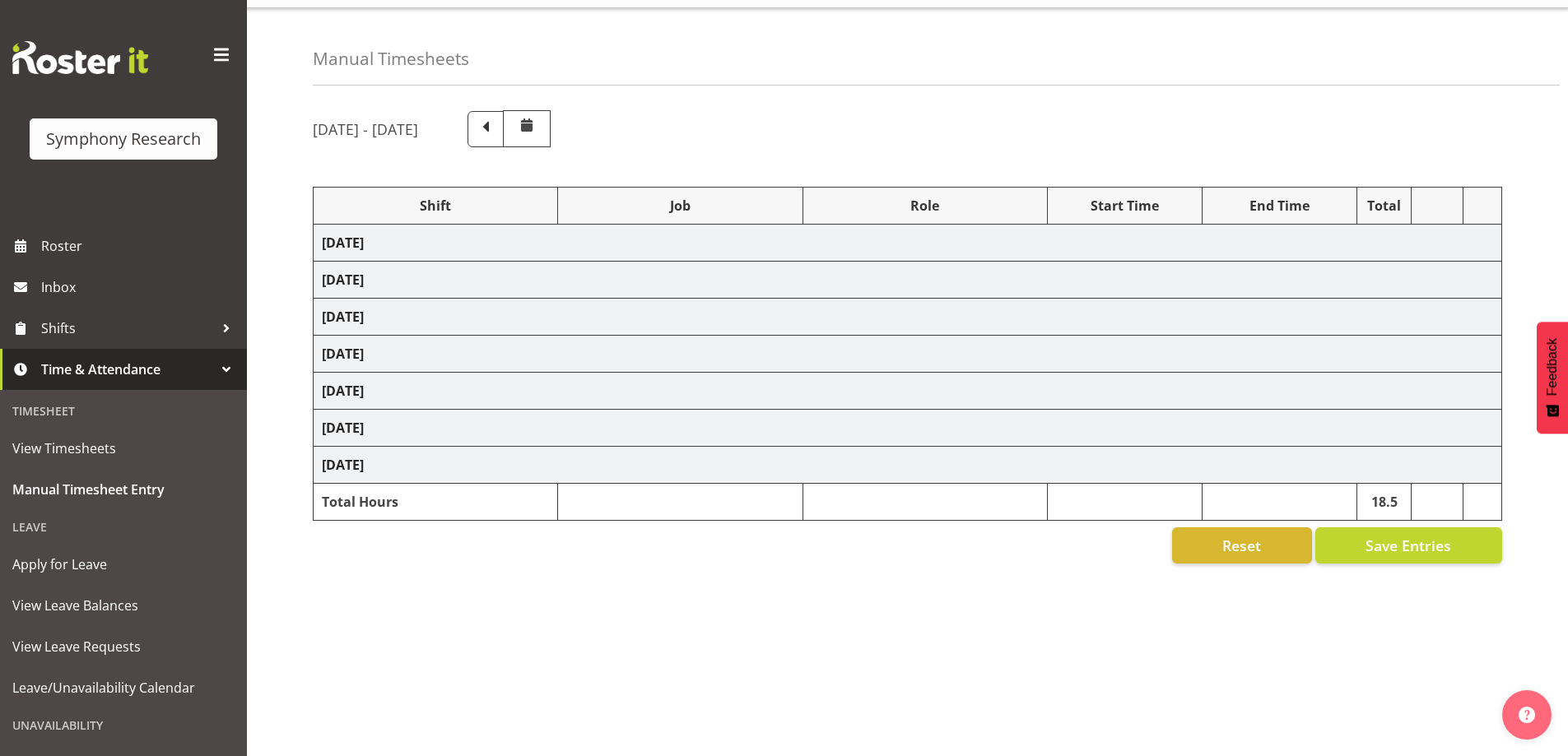
select select "10527"
select select "47"
select select "48116"
select select "10527"
select select "47"
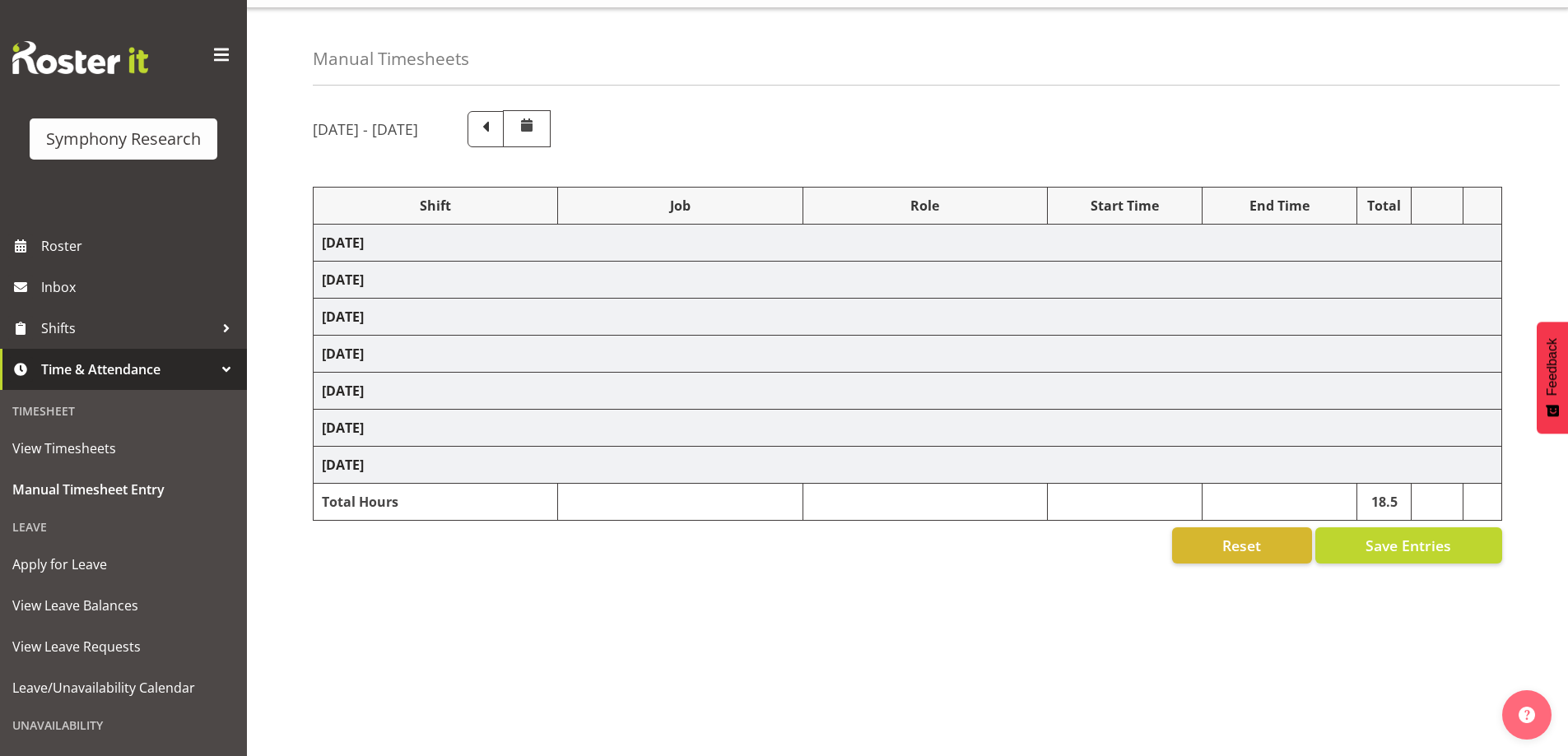
select select "10587"
select select "47"
select select "18"
select select "30"
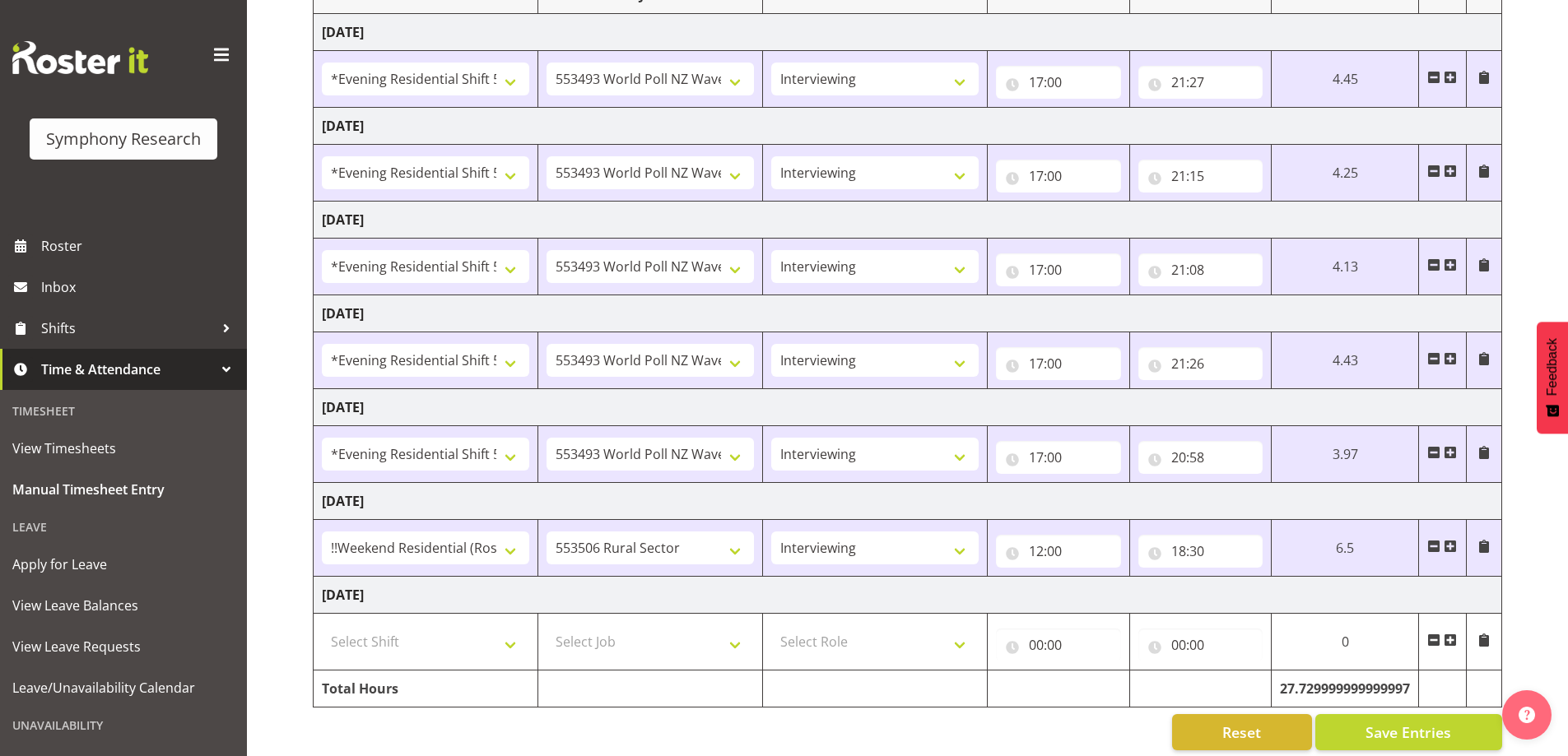
scroll to position [270, 0]
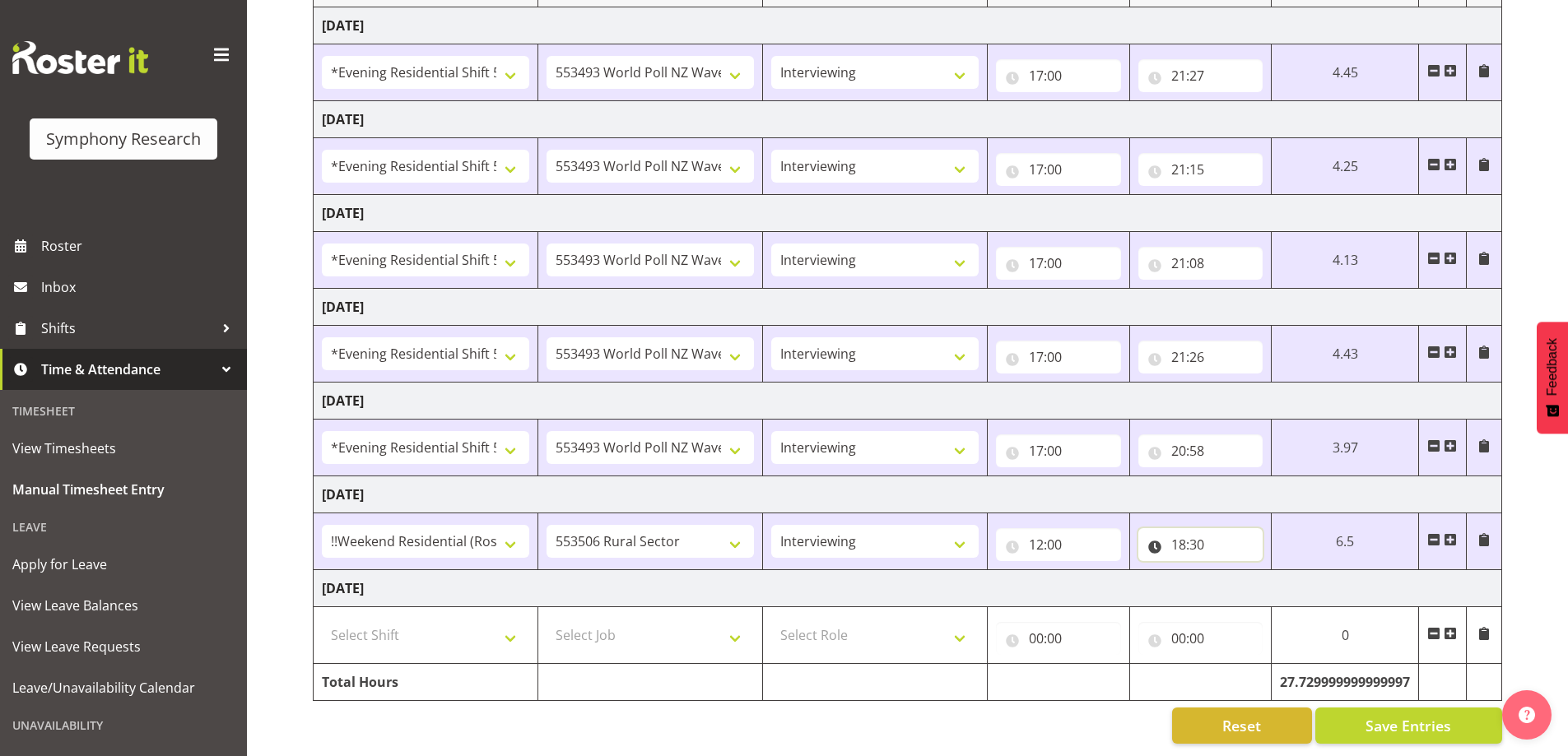
click at [1186, 531] on input "18:30" at bounding box center [1201, 544] width 125 height 32
click at [1243, 571] on select "00 01 02 03 04 05 06 07 08 09 10 11 12 13 14 15 16 17 18 19 20 21 22 23" at bounding box center [1251, 587] width 37 height 32
select select "17"
click at [1232, 571] on select "00 01 02 03 04 05 06 07 08 09 10 11 12 13 14 15 16 17 18 19 20 21 22 23" at bounding box center [1251, 587] width 37 height 32
type input "17:30"
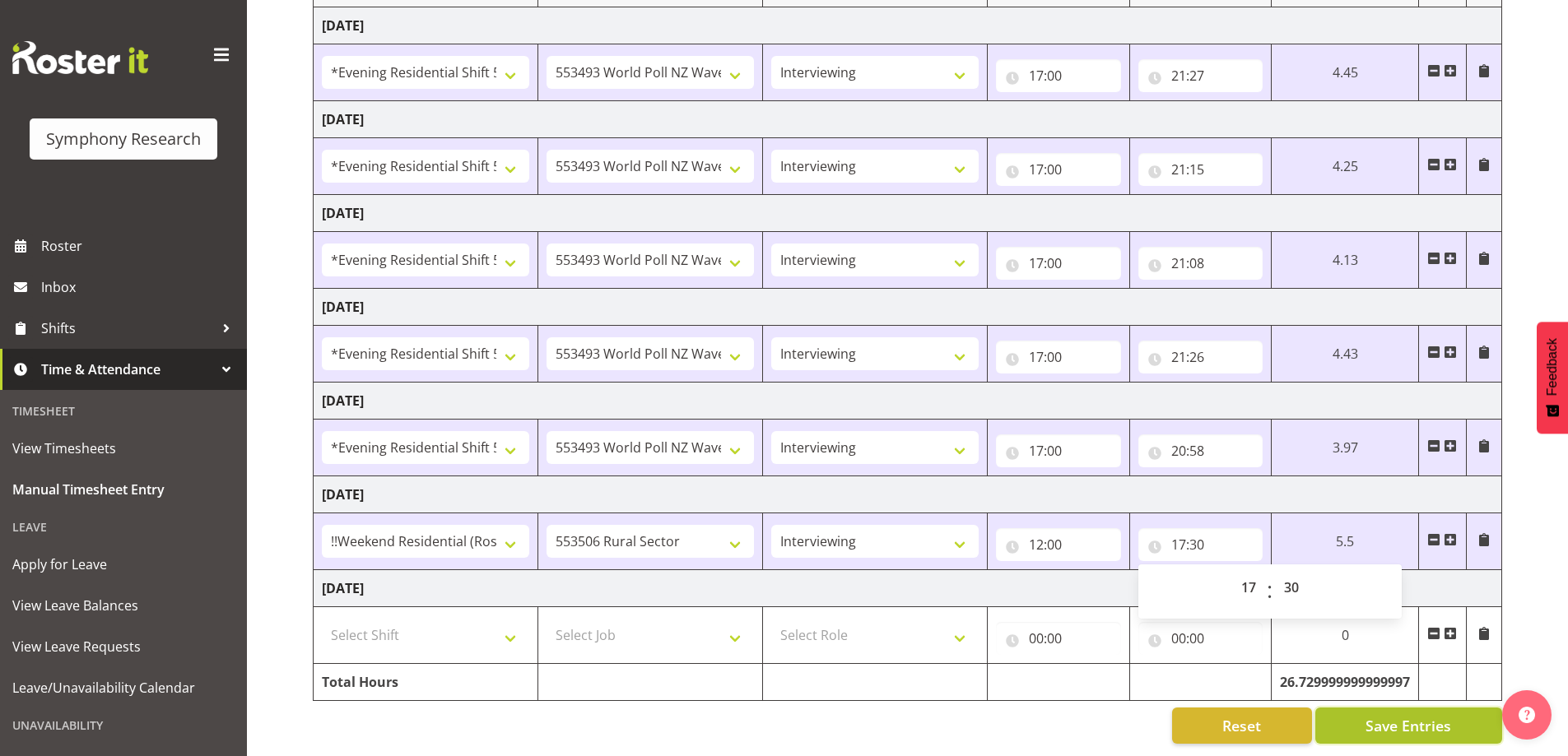
click at [1403, 715] on span "Save Entries" at bounding box center [1408, 725] width 86 height 22
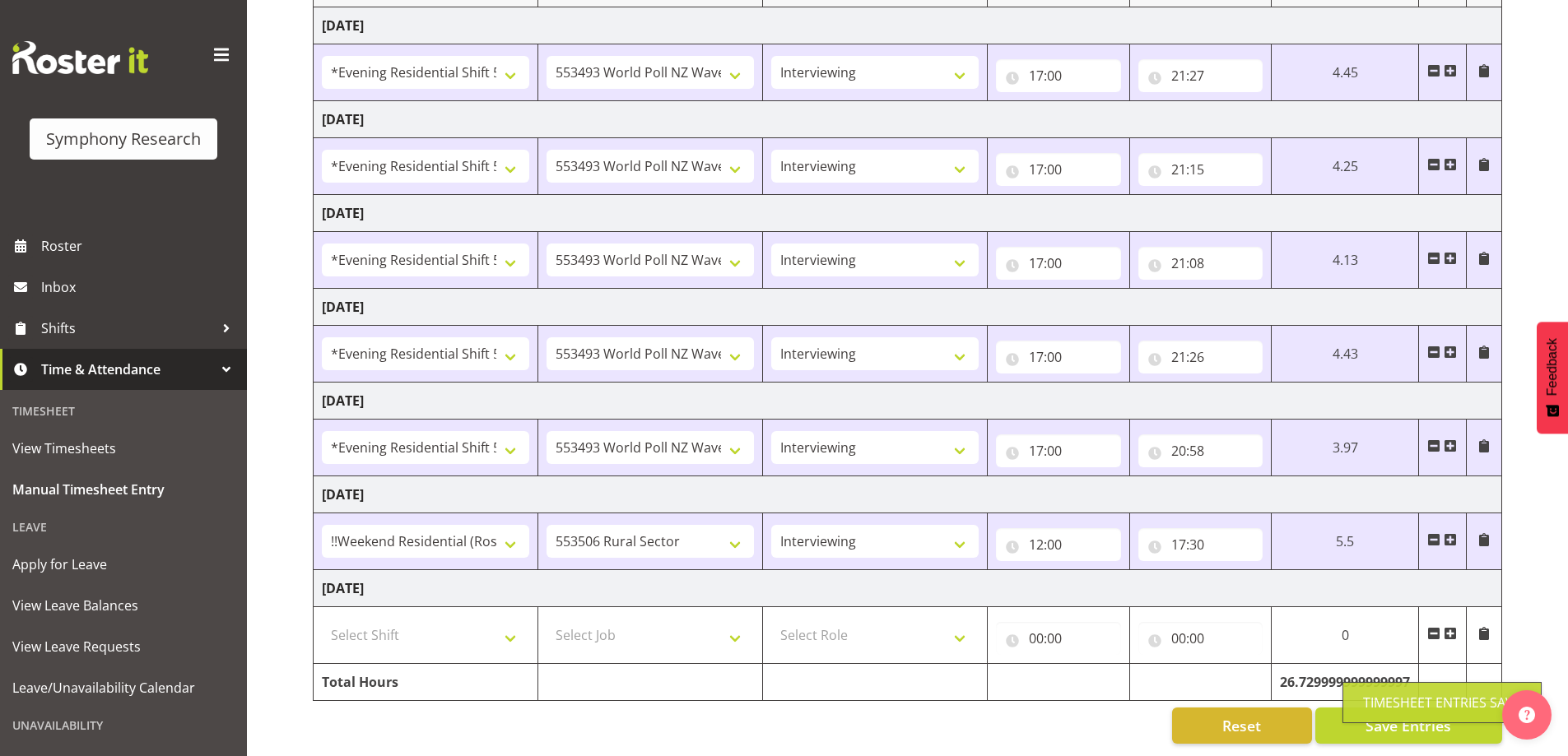
click at [1452, 534] on span at bounding box center [1450, 539] width 13 height 13
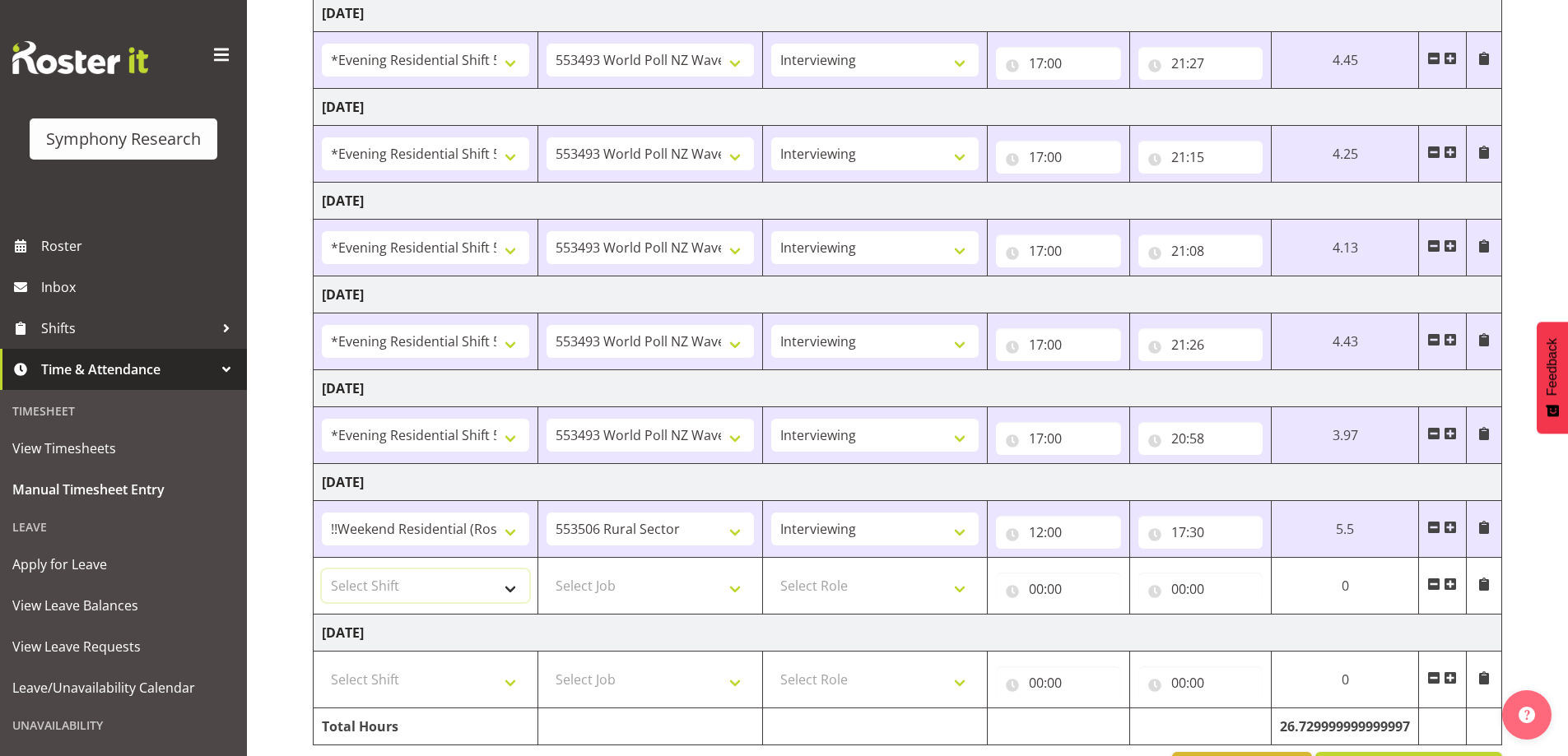
click at [506, 572] on select "Select Shift !!Weekend Residential (Roster IT Shift Label) *Business 9/10am ~ 4…" at bounding box center [425, 585] width 208 height 32
select select "17154"
click at [322, 569] on select "Select Shift !!Weekend Residential (Roster IT Shift Label) *Business 9/10am ~ 4…" at bounding box center [425, 585] width 208 height 32
click at [660, 600] on select "Select Job 550060 IF Admin 553492 World Poll Aus Wave 2 Main 2025 553493 World …" at bounding box center [650, 585] width 208 height 32
select select "10587"
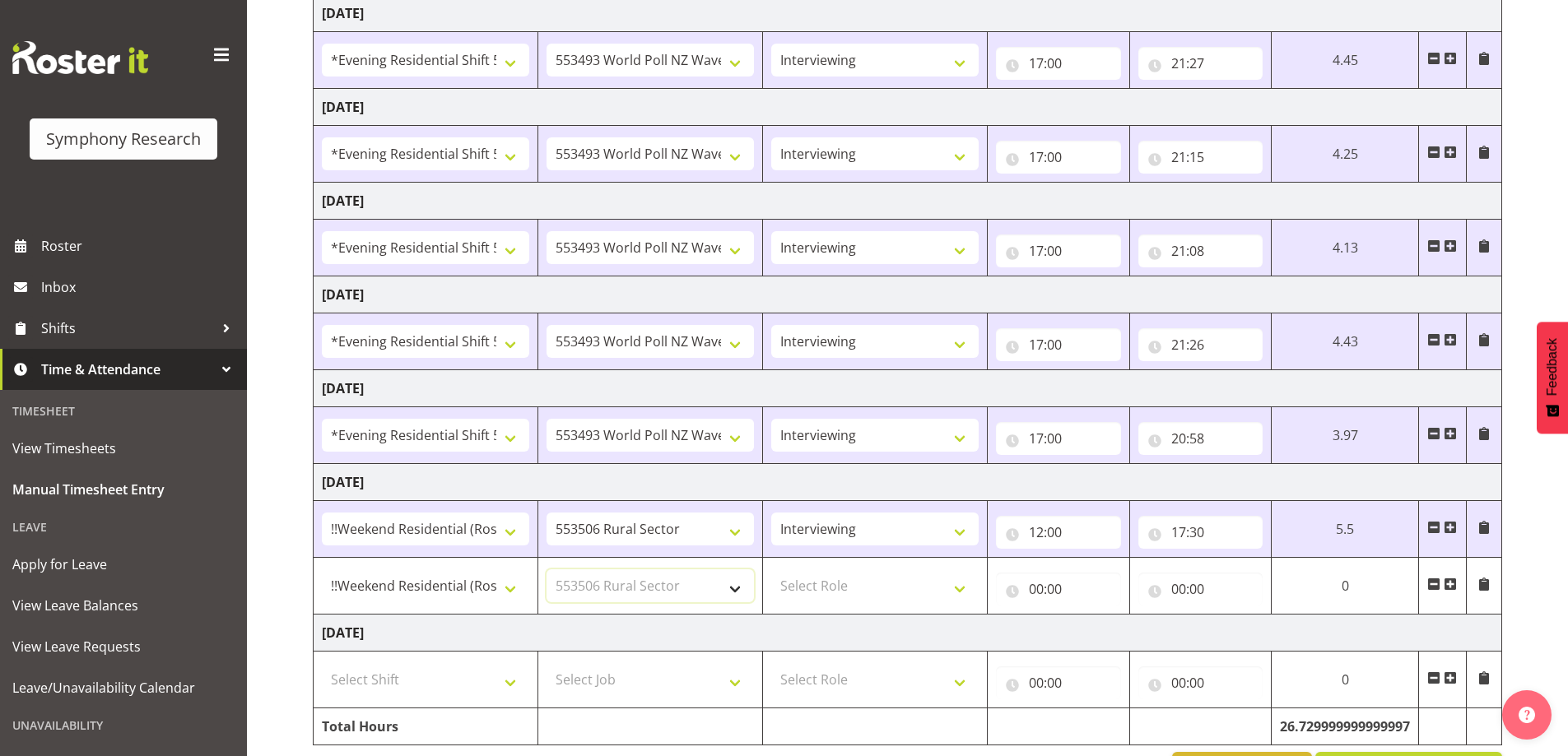
click at [547, 569] on select "Select Job 550060 IF Admin 553492 World Poll Aus Wave 2 Main 2025 553493 World …" at bounding box center [650, 585] width 208 height 32
click at [949, 594] on select "Select Role Briefing Interviewing" at bounding box center [875, 585] width 208 height 32
select select "47"
click at [771, 569] on select "Select Role Briefing Interviewing" at bounding box center [875, 585] width 208 height 32
click at [1061, 589] on input "00:00" at bounding box center [1058, 589] width 125 height 32
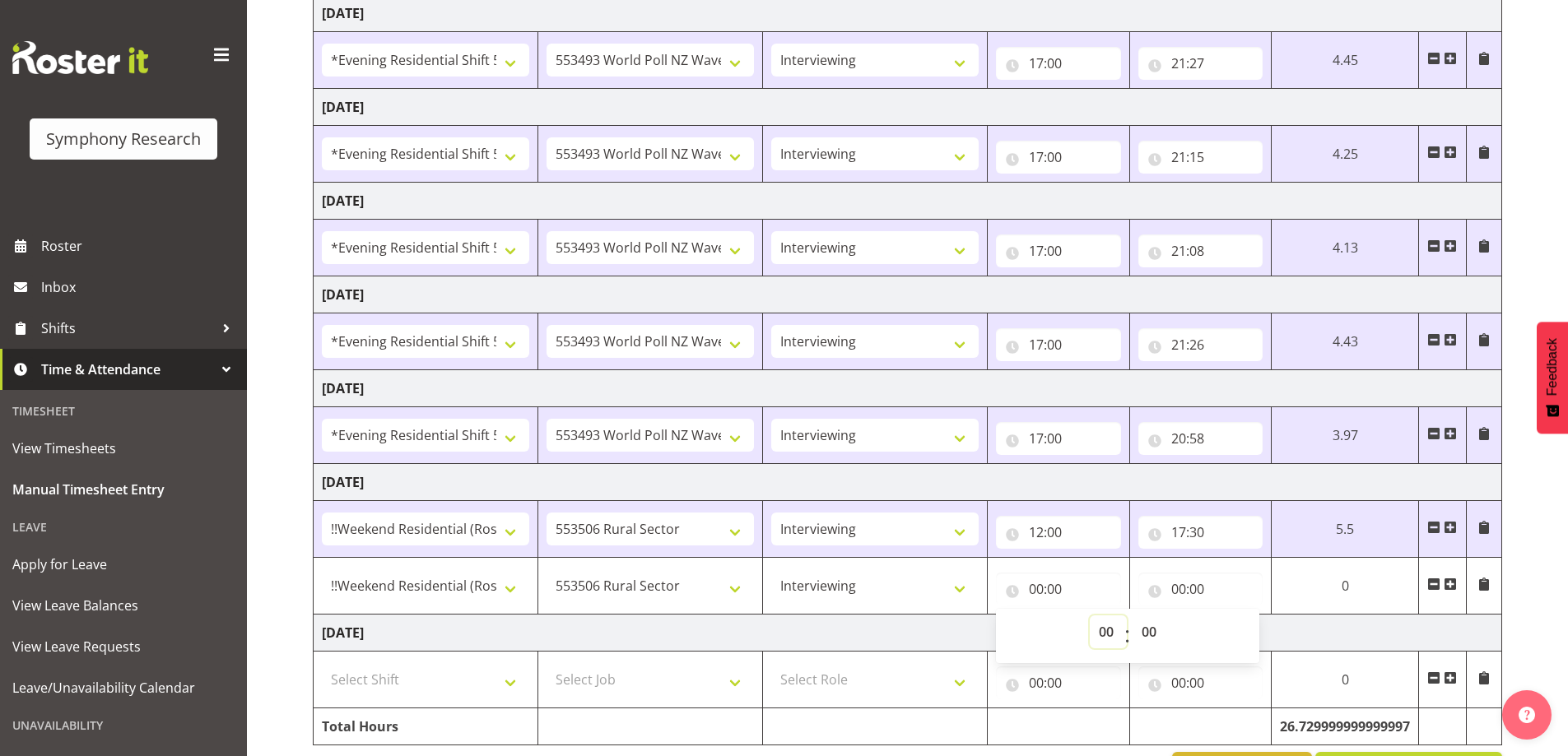
click at [1111, 633] on select "00 01 02 03 04 05 06 07 08 09 10 11 12 13 14 15 16 17 18 19 20 21 22 23" at bounding box center [1109, 631] width 37 height 32
select select "18"
click at [1127, 615] on select "00 01 02 03 04 05 06 07 08 09 10 11 12 13 14 15 16 17 18 19 20 21 22 23" at bounding box center [1109, 631] width 37 height 32
type input "18:00"
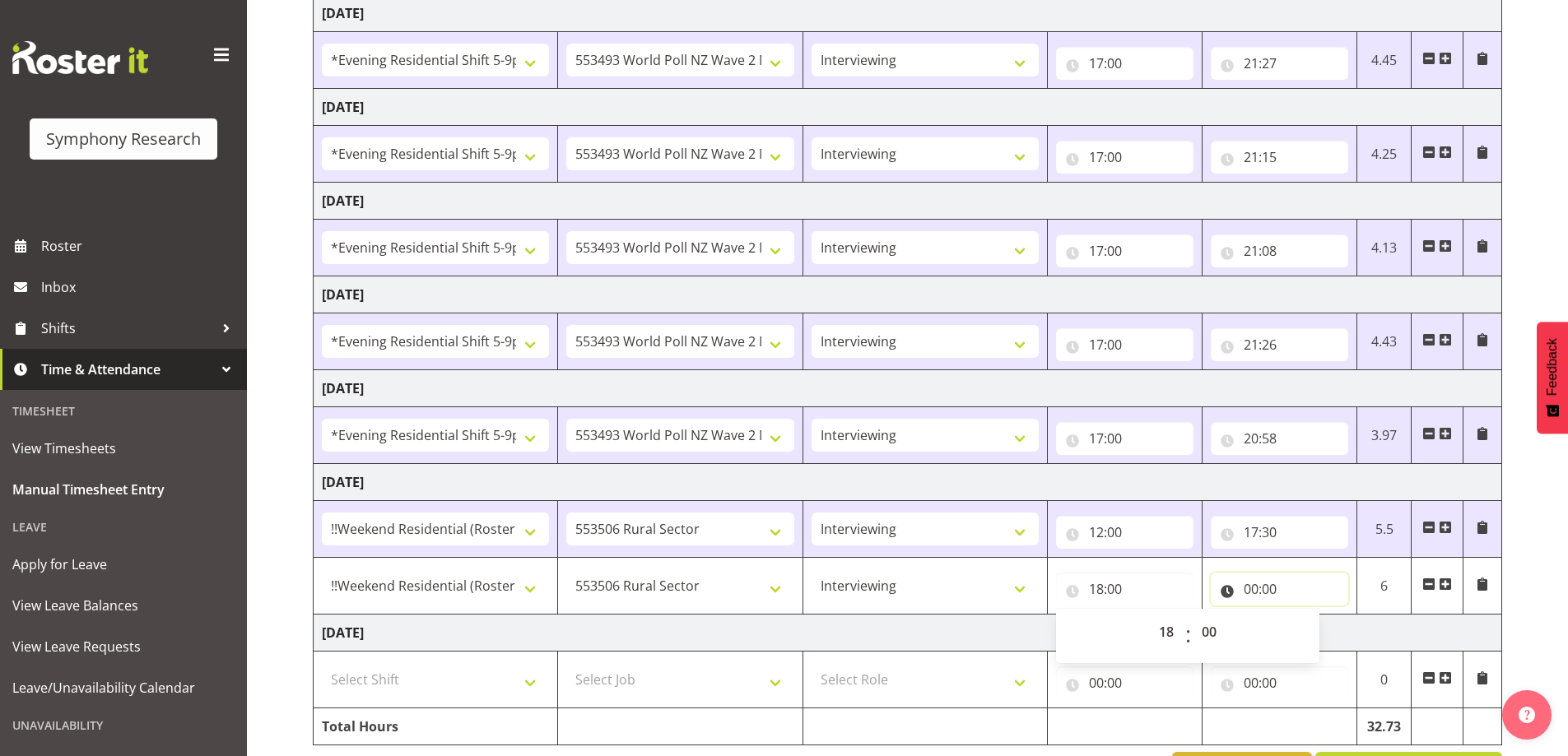
click at [1267, 592] on input "00:00" at bounding box center [1280, 589] width 138 height 32
click at [1314, 632] on select "00 01 02 03 04 05 06 07 08 09 10 11 12 13 14 15 16 17 18 19 20 21 22 23" at bounding box center [1324, 631] width 37 height 32
select select "19"
click at [1305, 615] on select "00 01 02 03 04 05 06 07 08 09 10 11 12 13 14 15 16 17 18 19 20 21 22 23" at bounding box center [1324, 631] width 37 height 32
type input "19:00"
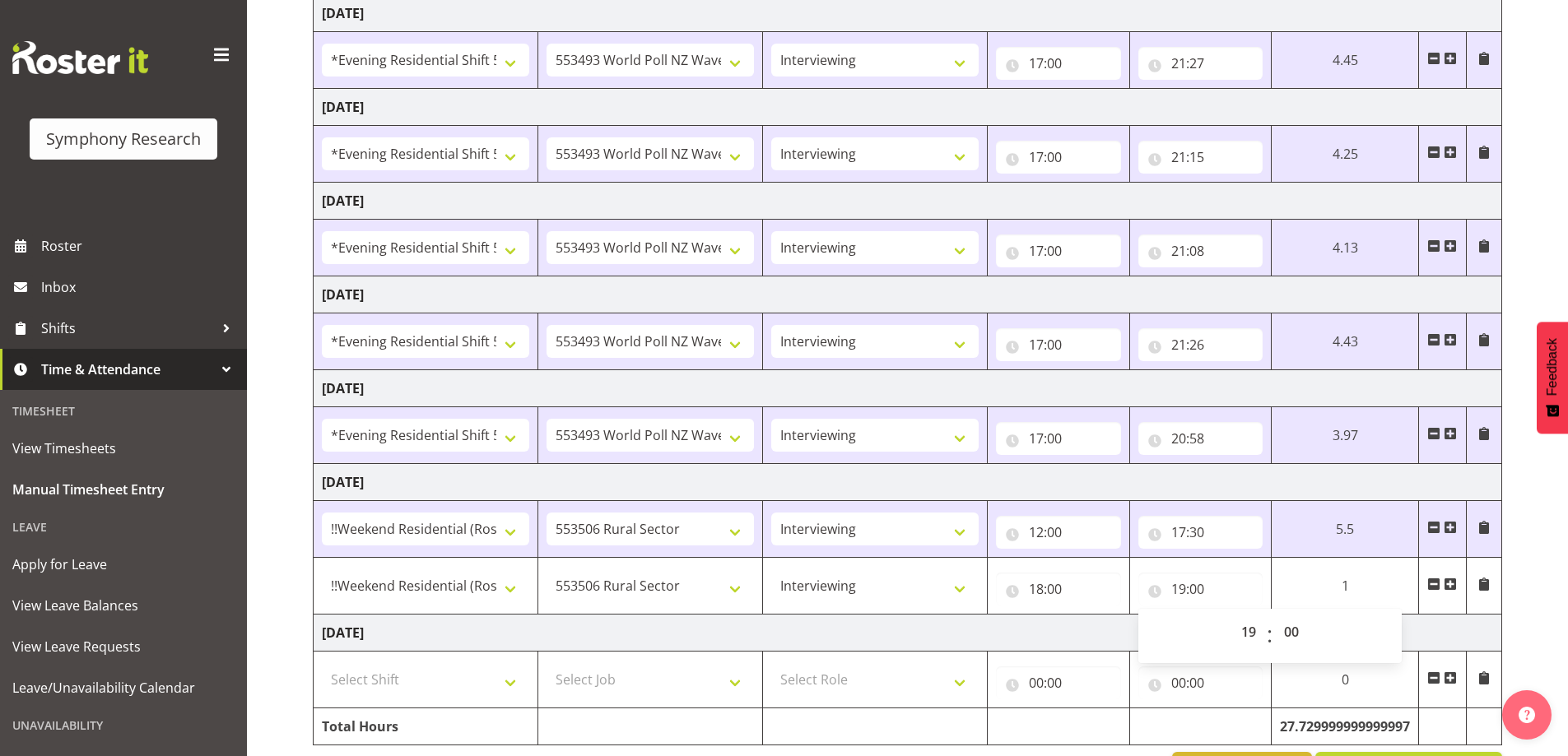
click at [1554, 581] on div "[DATE] - [DATE] Shift Job Role Start Time End Time Total [DATE] !!Weekend Resid…" at bounding box center [941, 334] width 1256 height 932
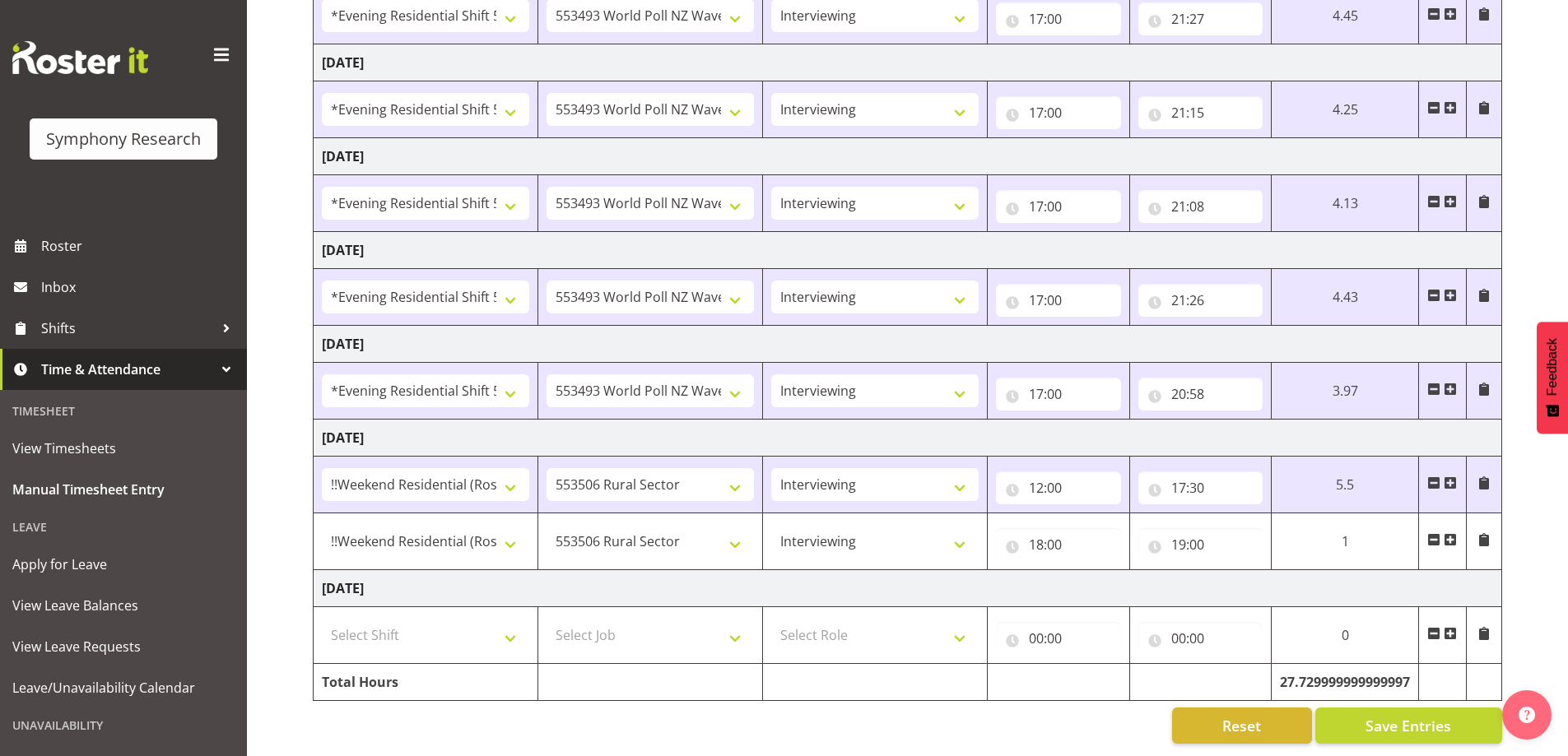
scroll to position [327, 0]
click at [1390, 718] on span "Save Entries" at bounding box center [1408, 725] width 86 height 22
